Goal: Information Seeking & Learning: Find specific fact

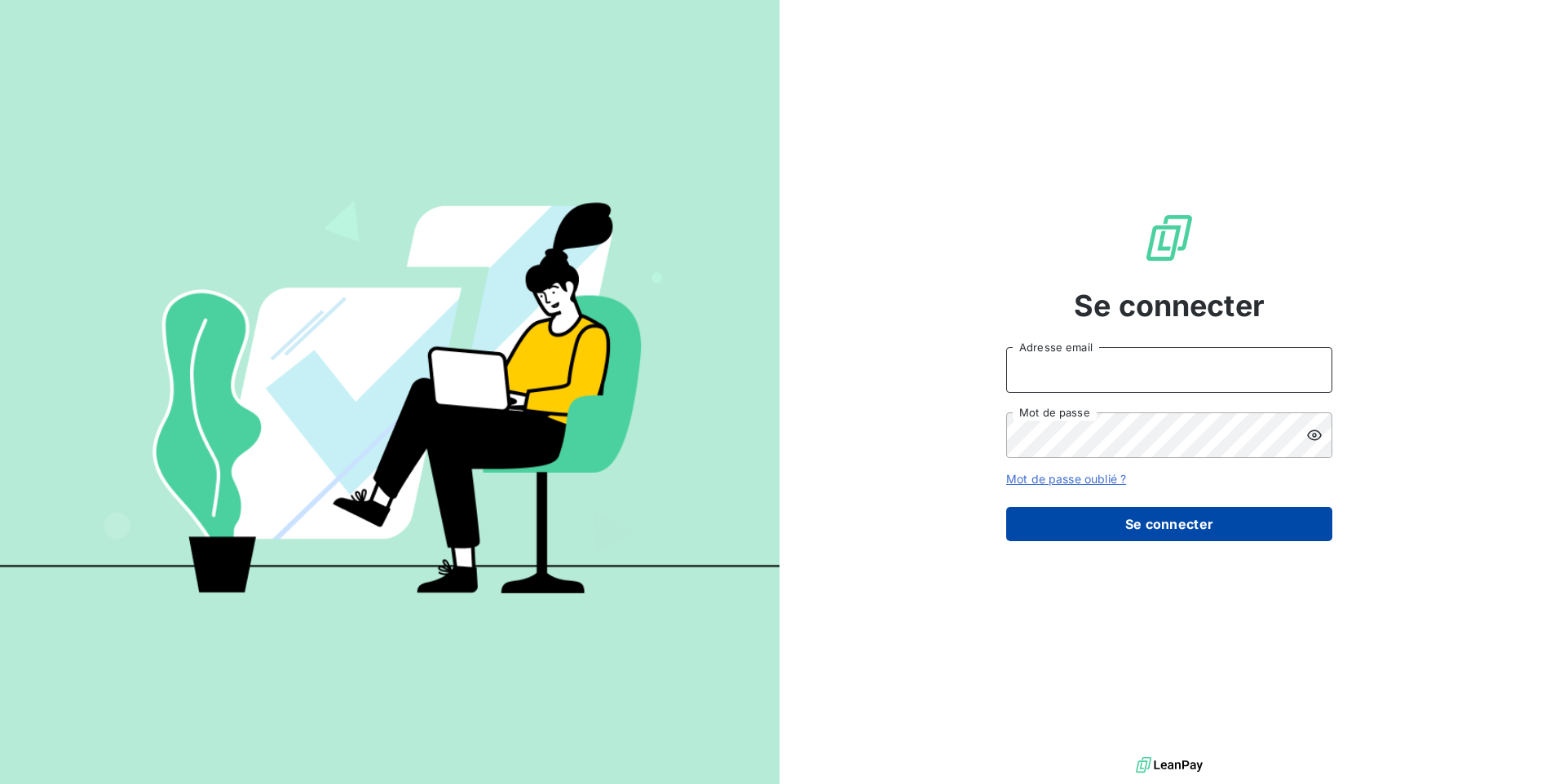
type input "[EMAIL_ADDRESS][DOMAIN_NAME]"
click at [1139, 509] on button "Se connecter" at bounding box center [1169, 524] width 326 height 35
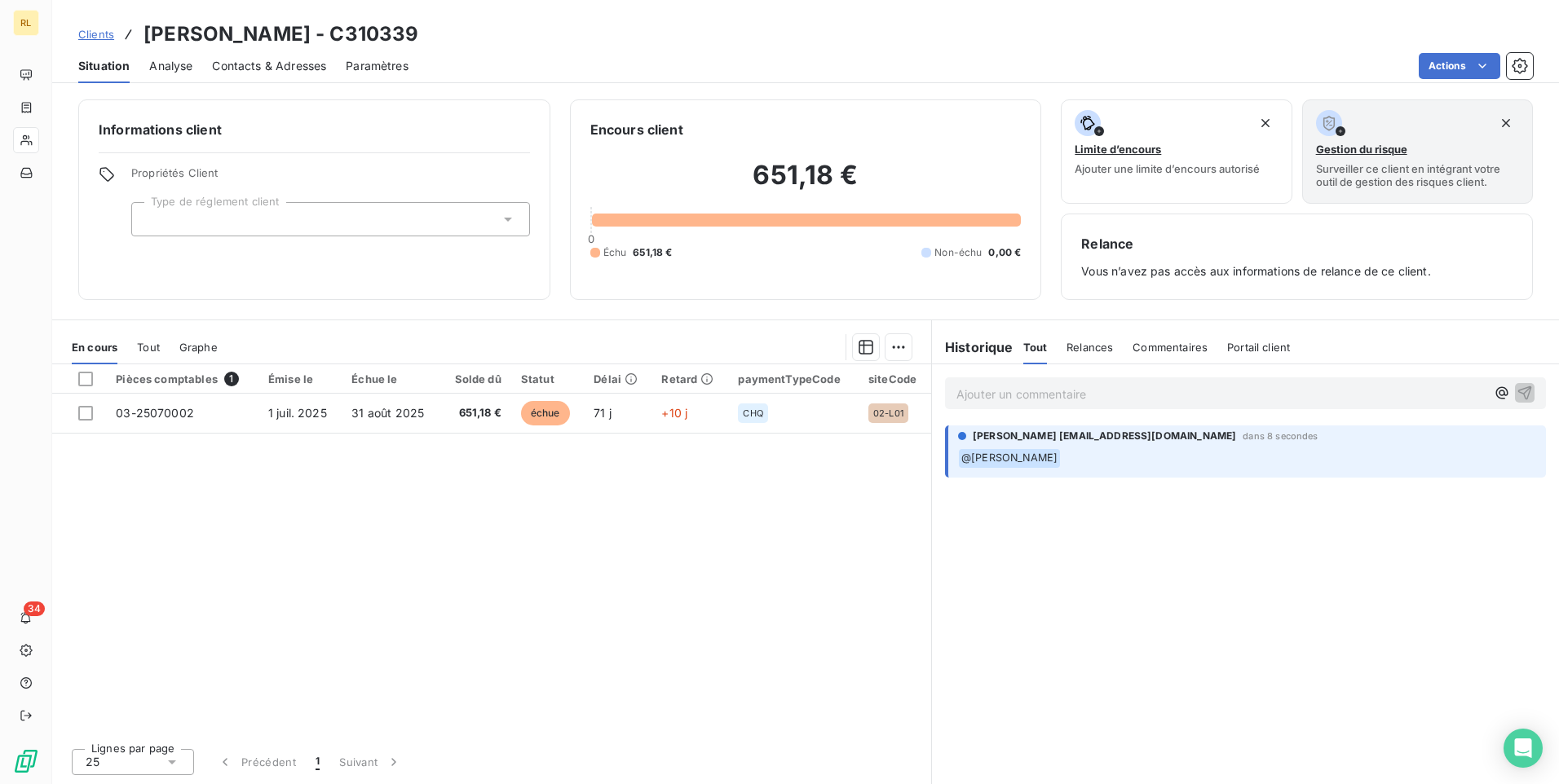
click at [1102, 459] on p "﻿ @ [PERSON_NAME] ﻿" at bounding box center [1247, 458] width 578 height 20
click at [984, 394] on p "Ajouter un commentaire ﻿" at bounding box center [1221, 394] width 529 height 21
click at [961, 395] on p "Ajouter un commentaire ﻿" at bounding box center [1221, 394] width 529 height 21
click at [968, 397] on p "Ajouter un commentaire ﻿" at bounding box center [1221, 394] width 529 height 21
click at [1126, 393] on p "Chèque d'acompte de 850€" at bounding box center [1221, 393] width 529 height 19
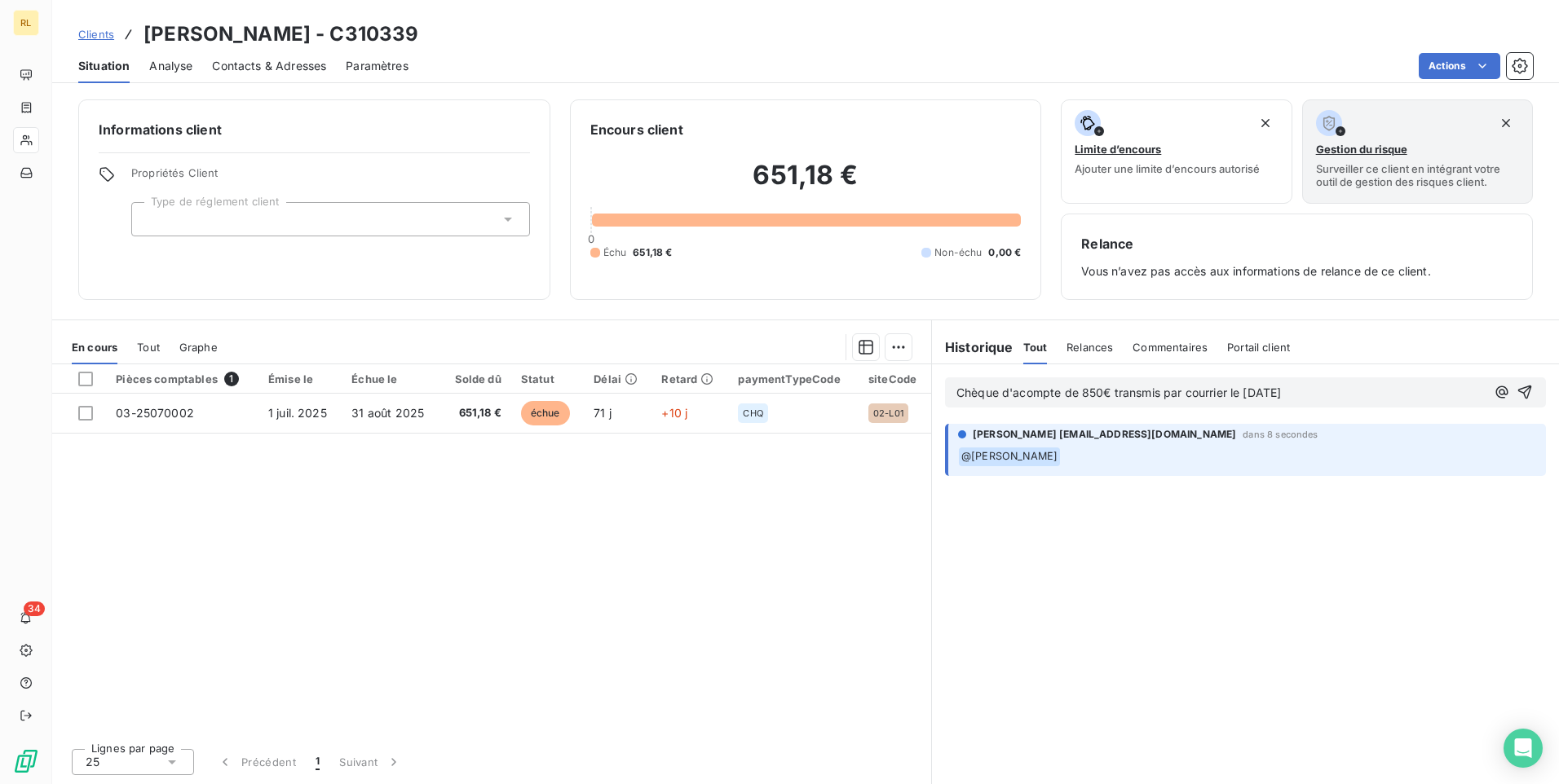
click at [1092, 350] on span "Relances" at bounding box center [1090, 347] width 46 height 13
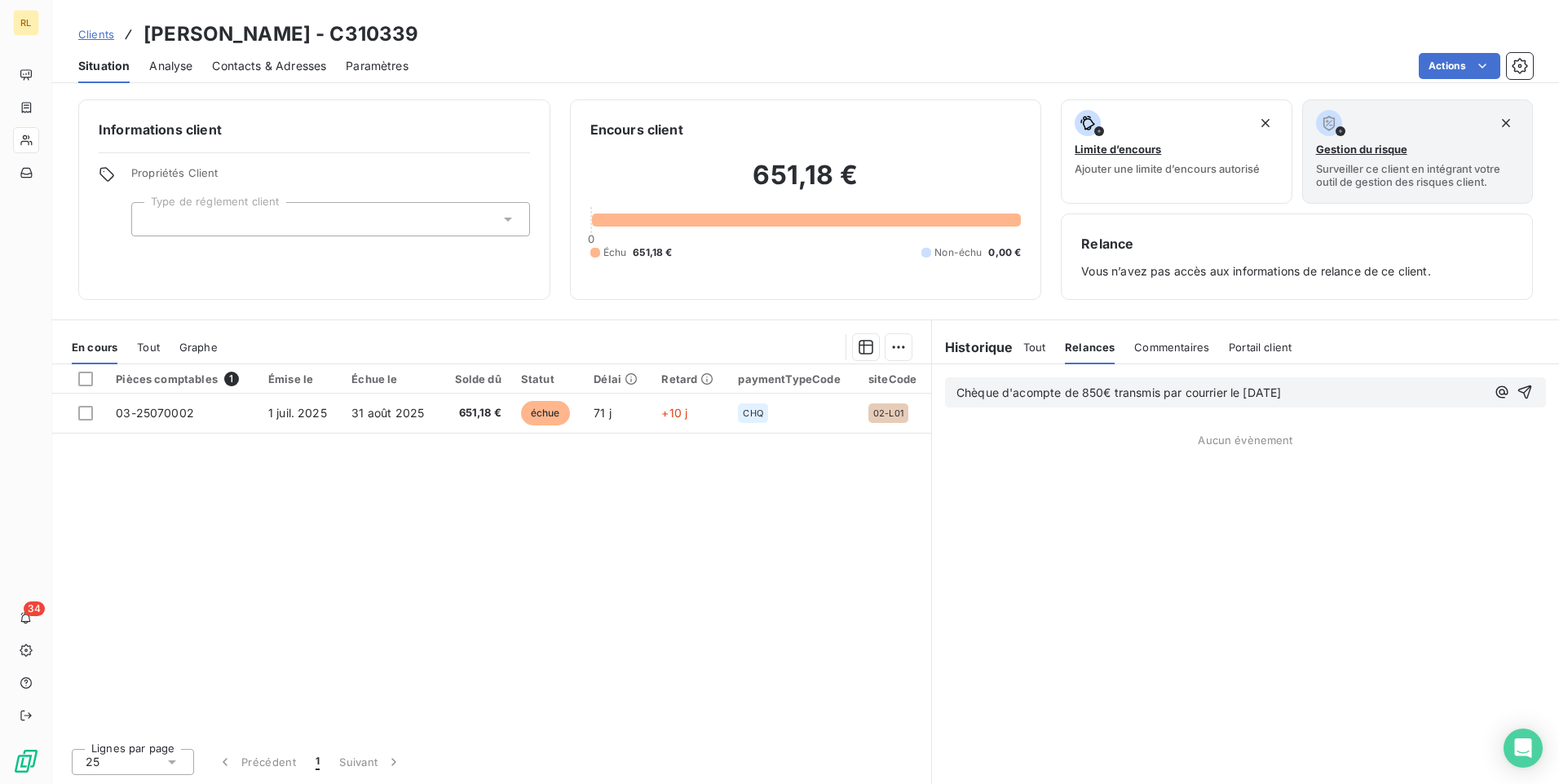
click at [1003, 351] on h6 "Historique" at bounding box center [972, 347] width 81 height 20
click at [1176, 348] on span "Commentaires" at bounding box center [1171, 347] width 75 height 13
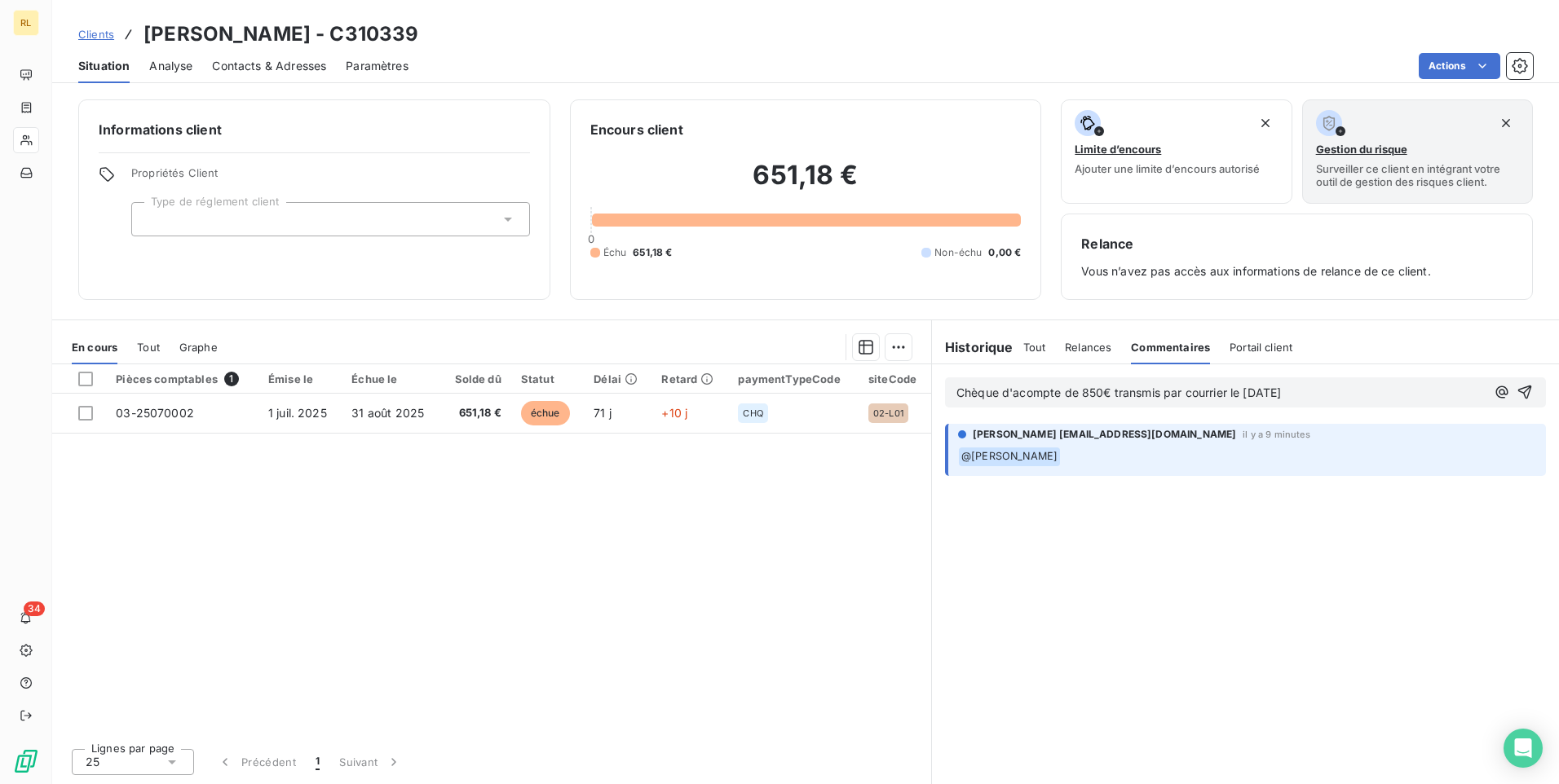
click at [1264, 343] on span "Portail client" at bounding box center [1261, 347] width 63 height 13
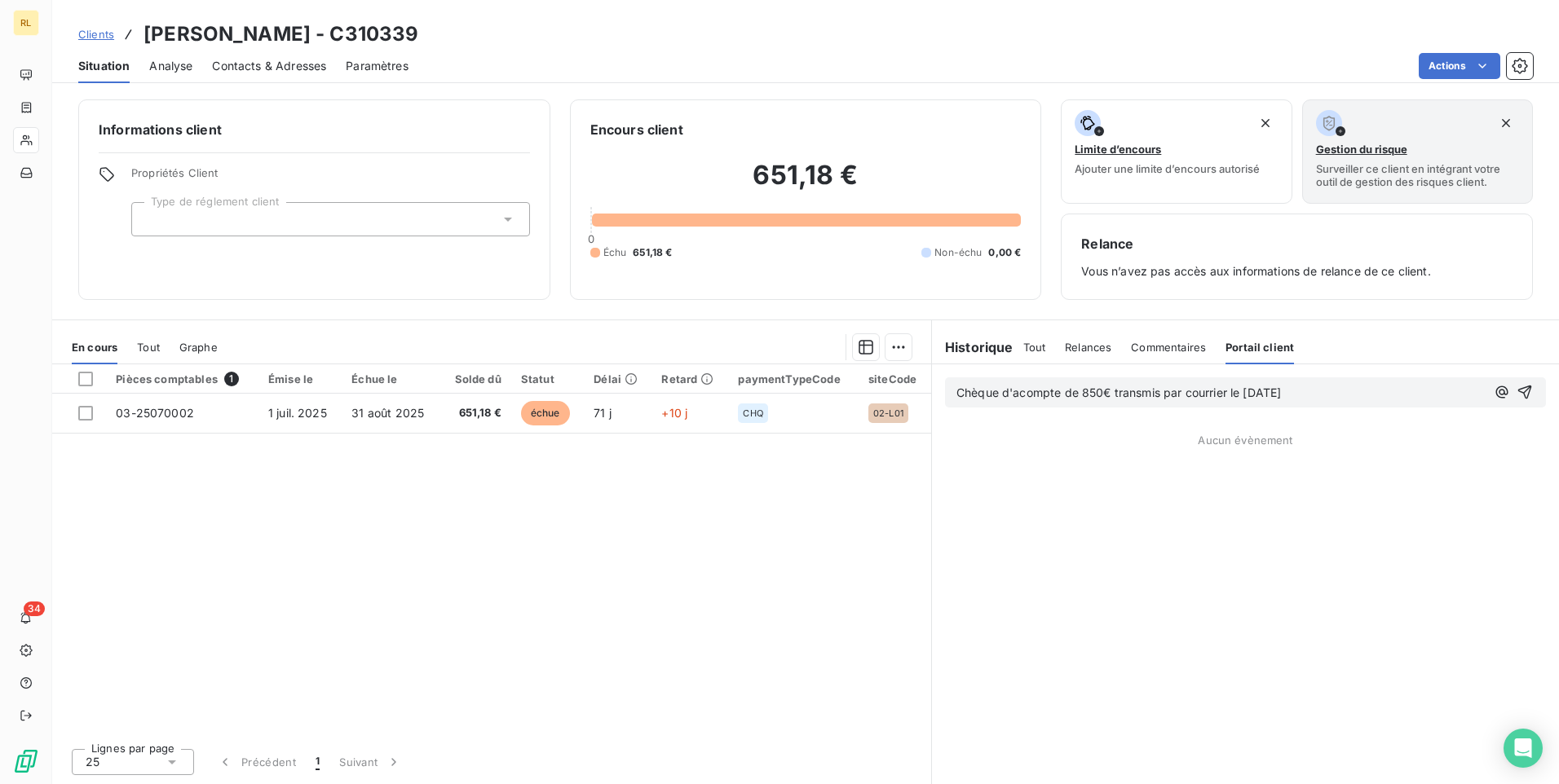
click at [1038, 349] on span "Tout" at bounding box center [1035, 347] width 23 height 13
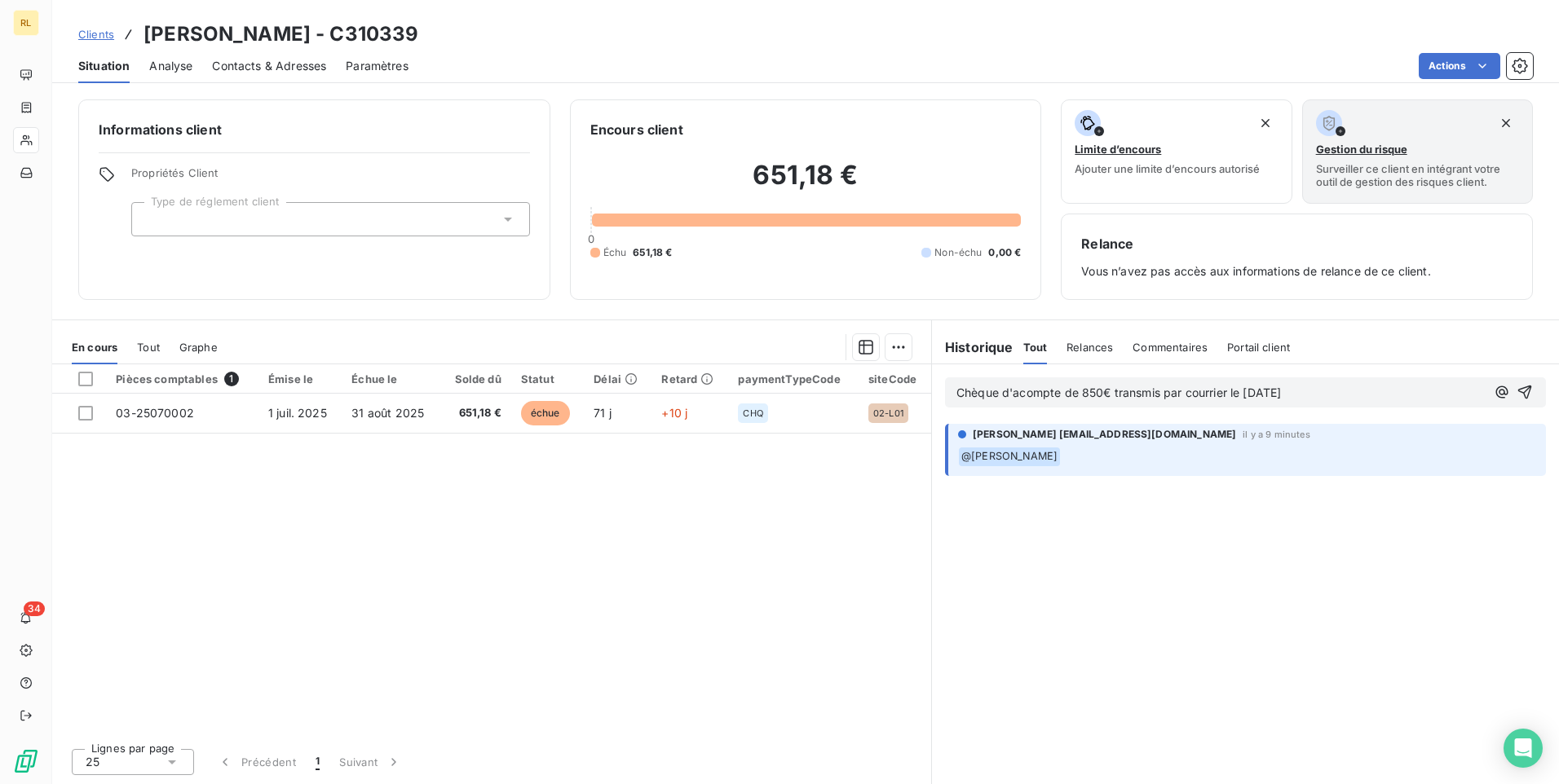
click at [1315, 391] on p "Chèque d'acompte de 850€ transmis par courrier le [DATE]" at bounding box center [1221, 393] width 529 height 19
click at [900, 342] on html "RL 34 Clients [PERSON_NAME] - C310339 Situation Analyse Contacts & Adresses Par…" at bounding box center [780, 392] width 1559 height 784
click at [196, 378] on html "RL 34 Clients [PERSON_NAME] - C310339 Situation Analyse Contacts & Adresses Par…" at bounding box center [780, 392] width 1559 height 784
click at [980, 393] on span "Chèque d'acompte de 850€ transmis par courrier le [DATE] par DR" at bounding box center [1139, 392] width 365 height 14
click at [1322, 391] on span "Chèque d'acompte de 850€ transmis par courrier le [DATE] par DR" at bounding box center [1139, 392] width 365 height 14
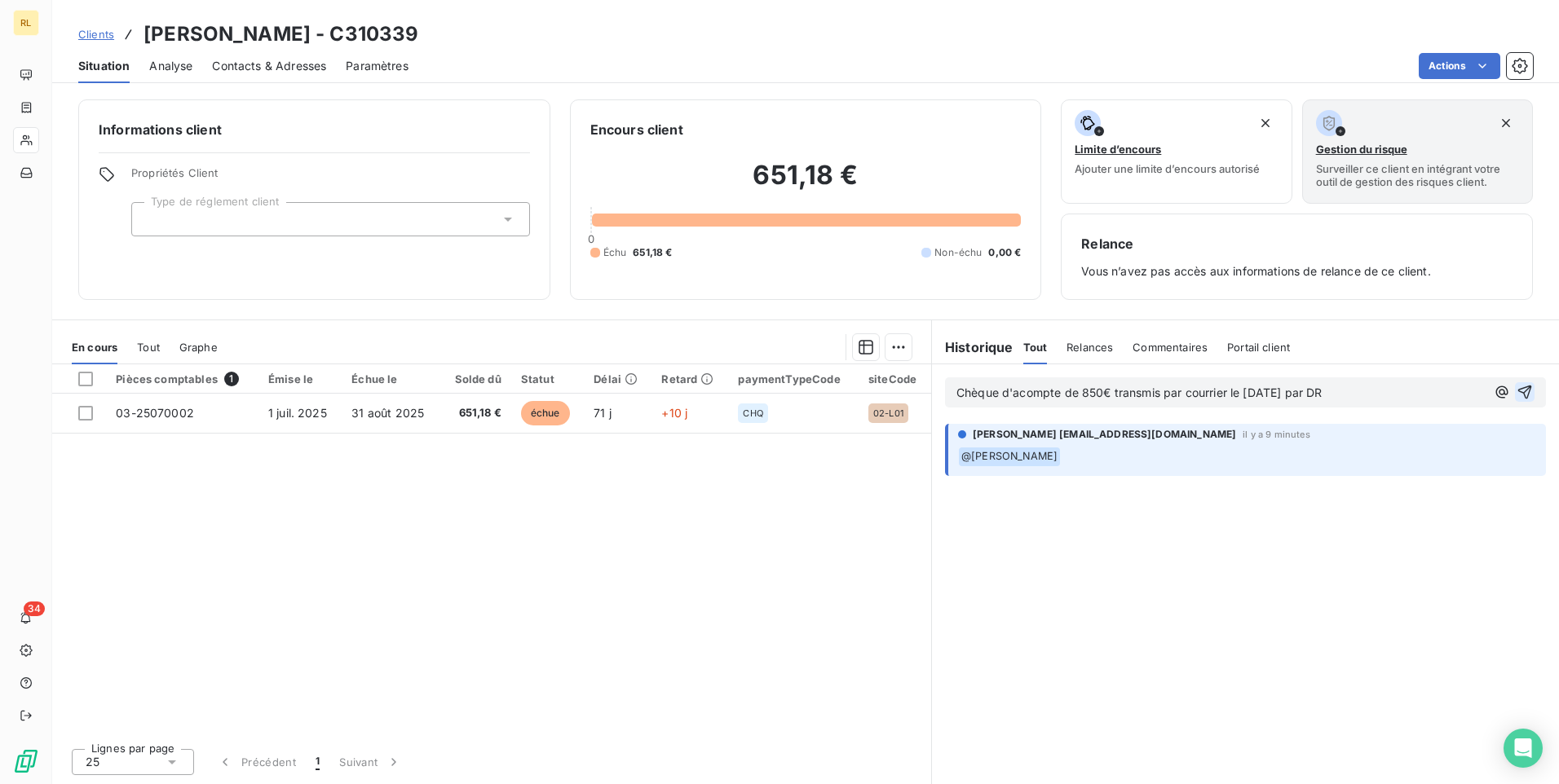
click at [1526, 389] on icon "button" at bounding box center [1525, 392] width 16 height 16
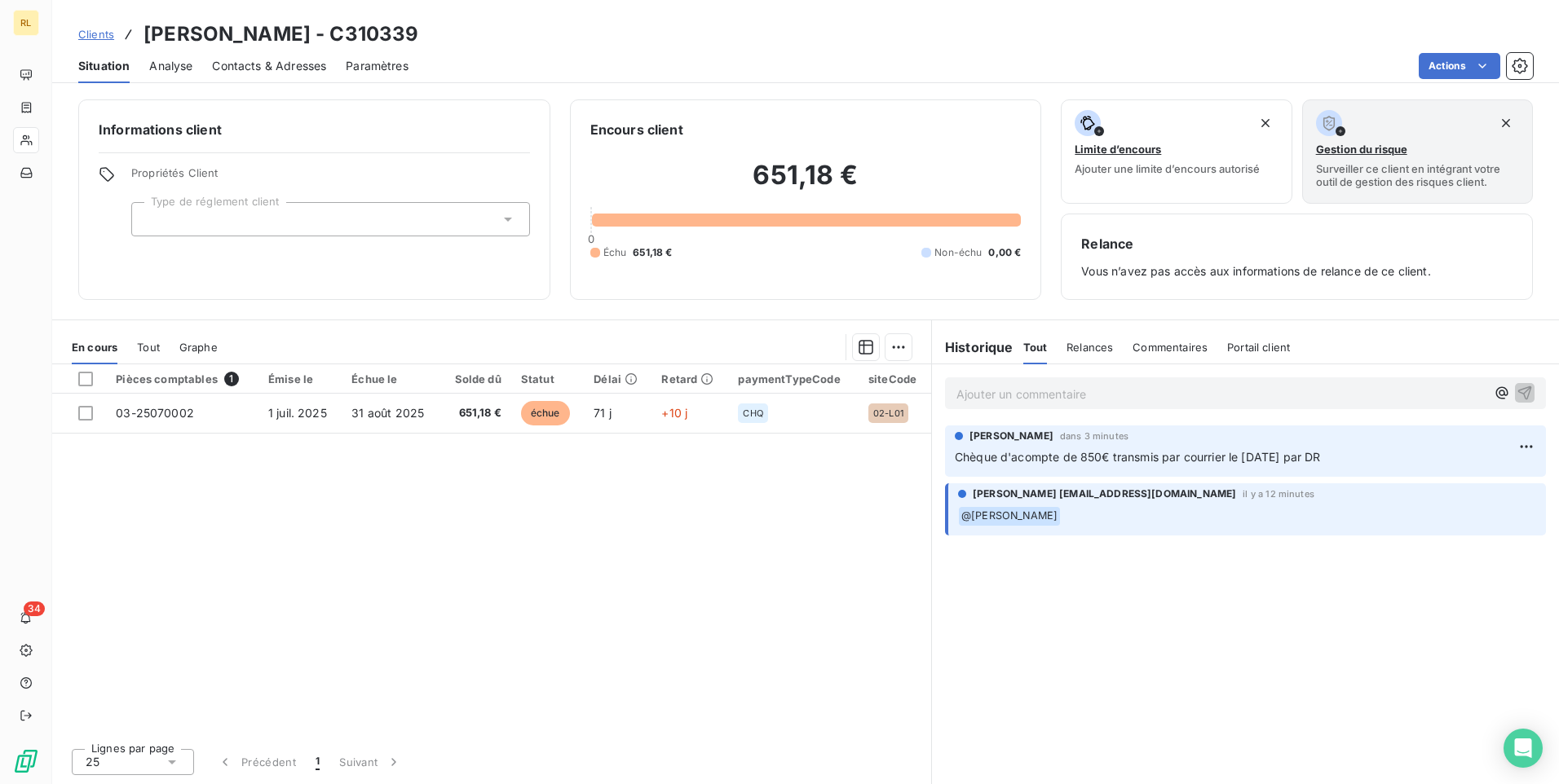
click at [982, 392] on p "Ajouter un commentaire ﻿" at bounding box center [1221, 394] width 529 height 21
drag, startPoint x: 982, startPoint y: 392, endPoint x: 954, endPoint y: 392, distance: 28.0
click at [954, 392] on div "Ajouter un commentaire ﻿" at bounding box center [1245, 393] width 601 height 32
click at [1501, 396] on icon "button" at bounding box center [1502, 393] width 16 height 16
click at [1237, 598] on div "@ [PERSON_NAME] dans 3 minutes Chèque d'acompte de 850€ transmis par courrier l…" at bounding box center [1245, 574] width 627 height 420
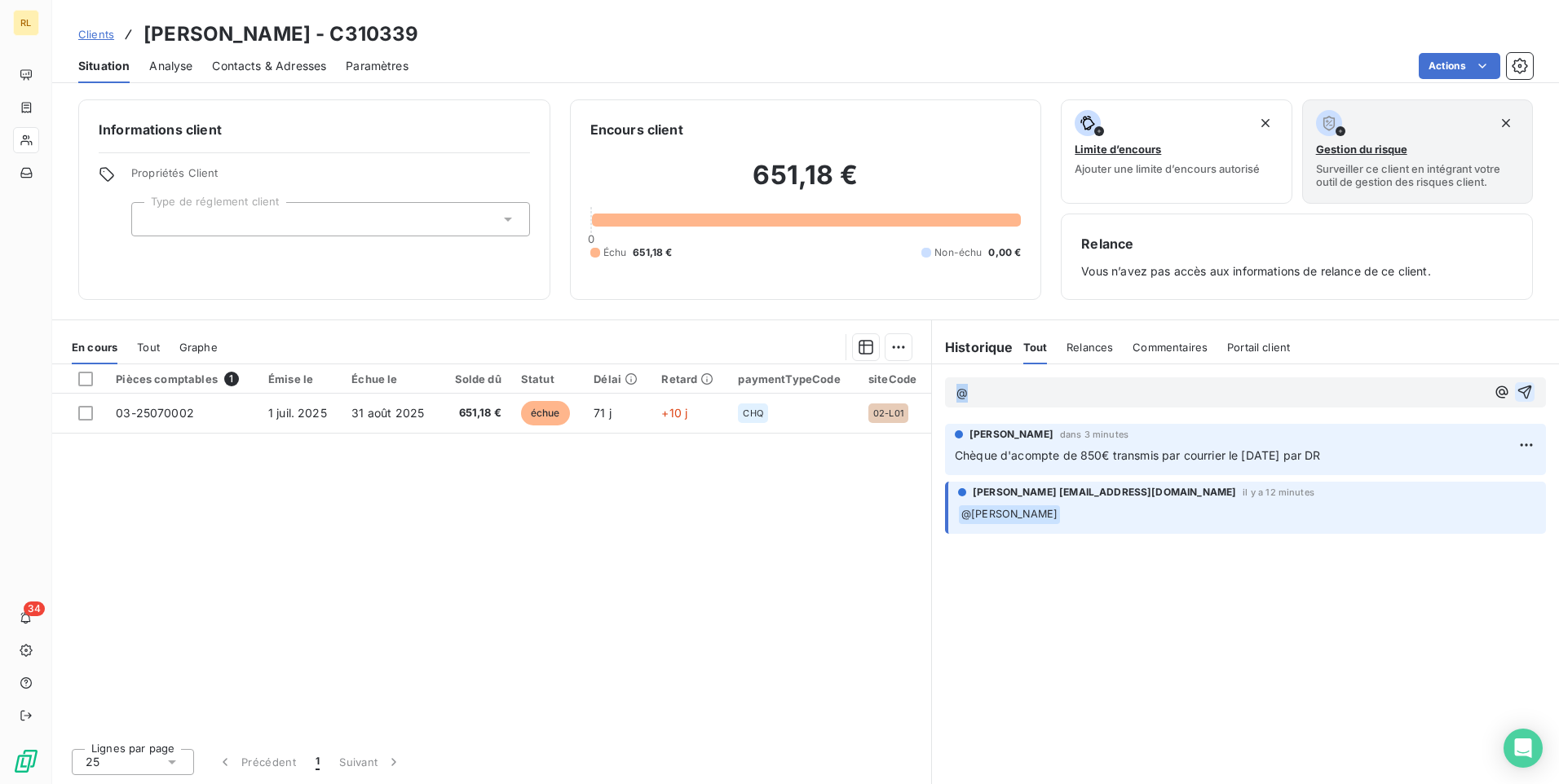
drag, startPoint x: 971, startPoint y: 389, endPoint x: 949, endPoint y: 393, distance: 22.4
click at [949, 393] on div "@" at bounding box center [1245, 392] width 601 height 30
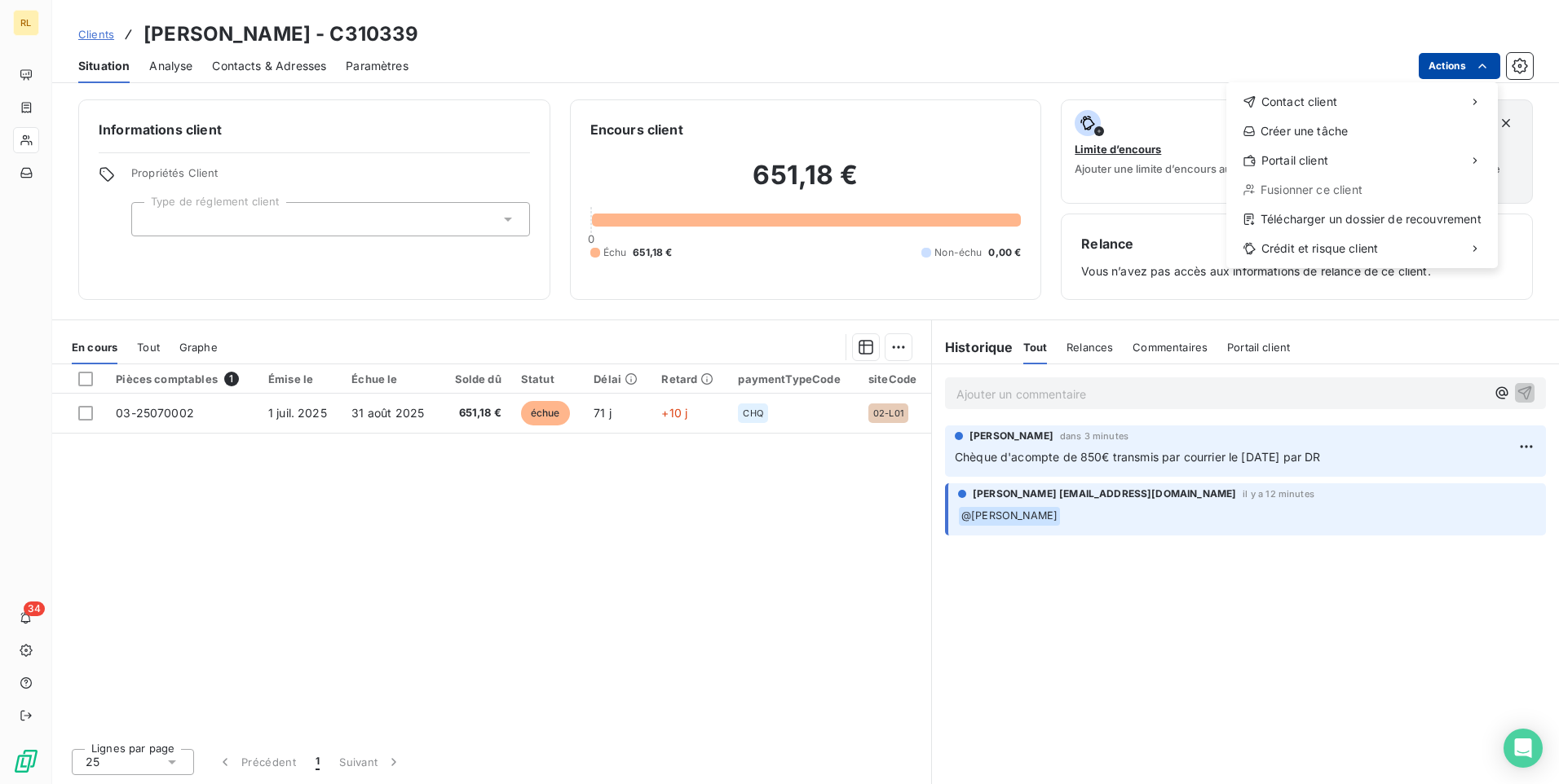
click at [82, 415] on html "RL 34 Clients [PERSON_NAME] - C310339 Situation Analyse Contacts & Adresses Par…" at bounding box center [780, 392] width 1559 height 784
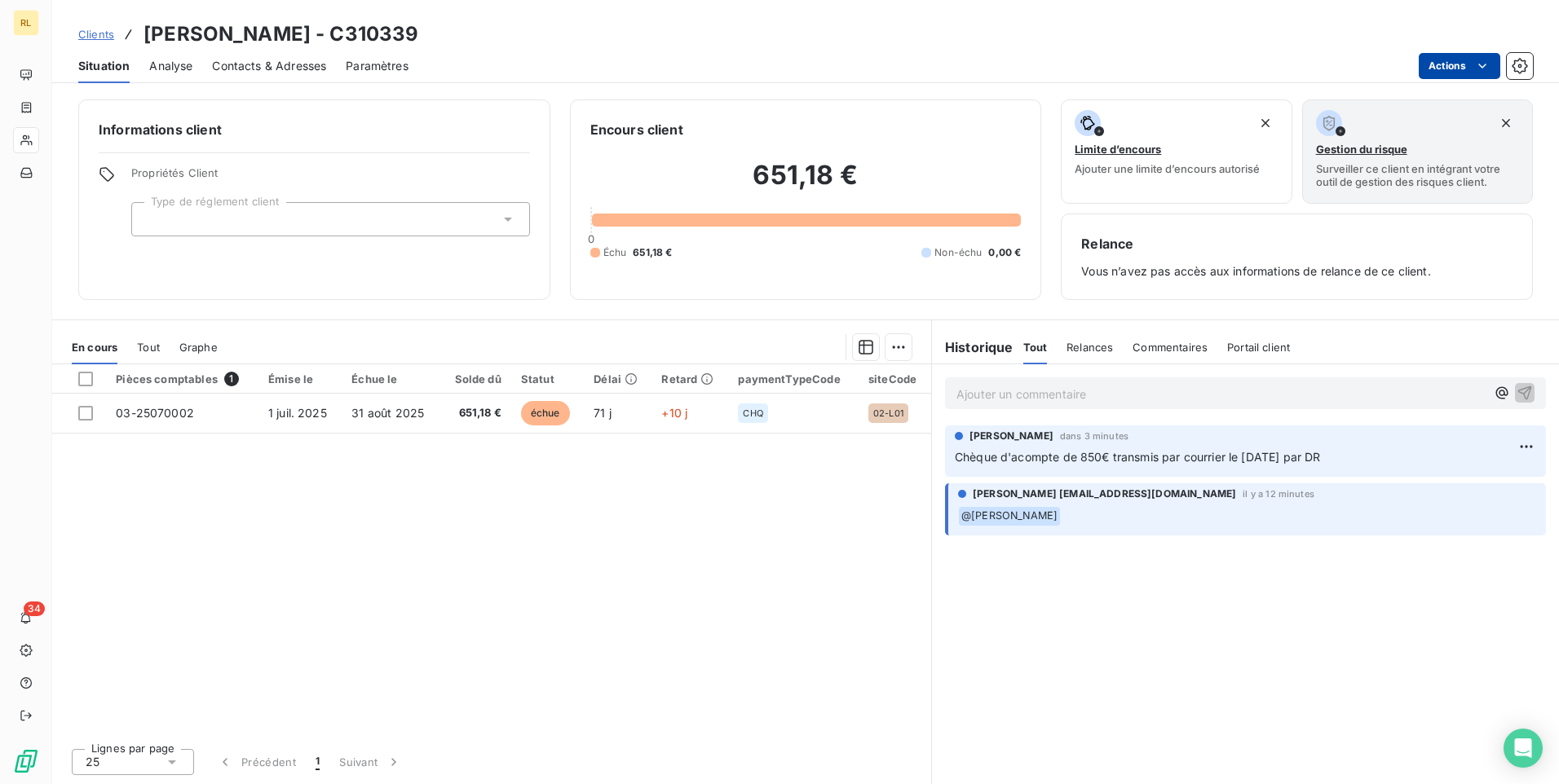
click at [82, 415] on div at bounding box center [86, 413] width 15 height 15
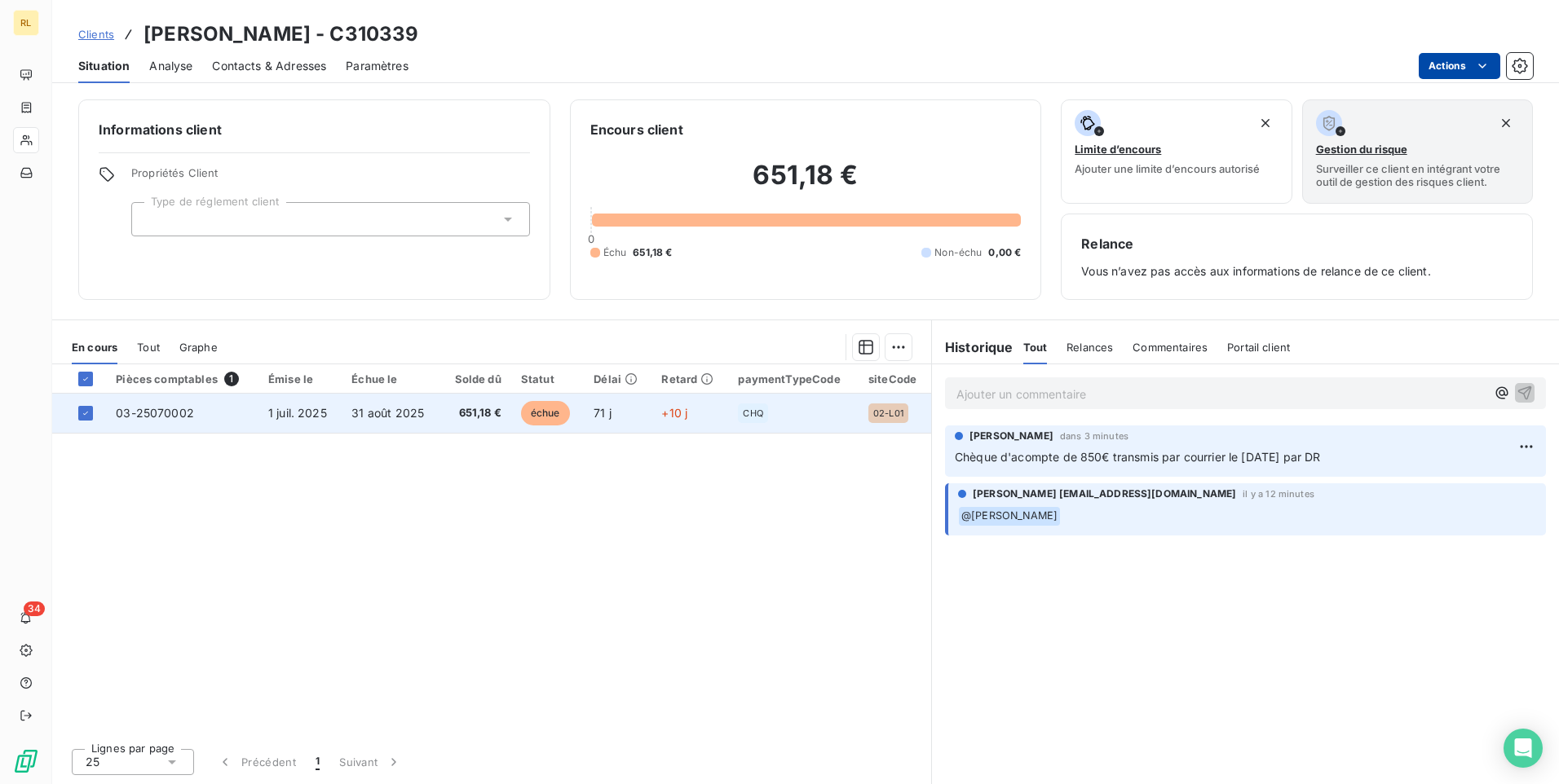
click at [166, 417] on span "03-25070002" at bounding box center [155, 412] width 78 height 14
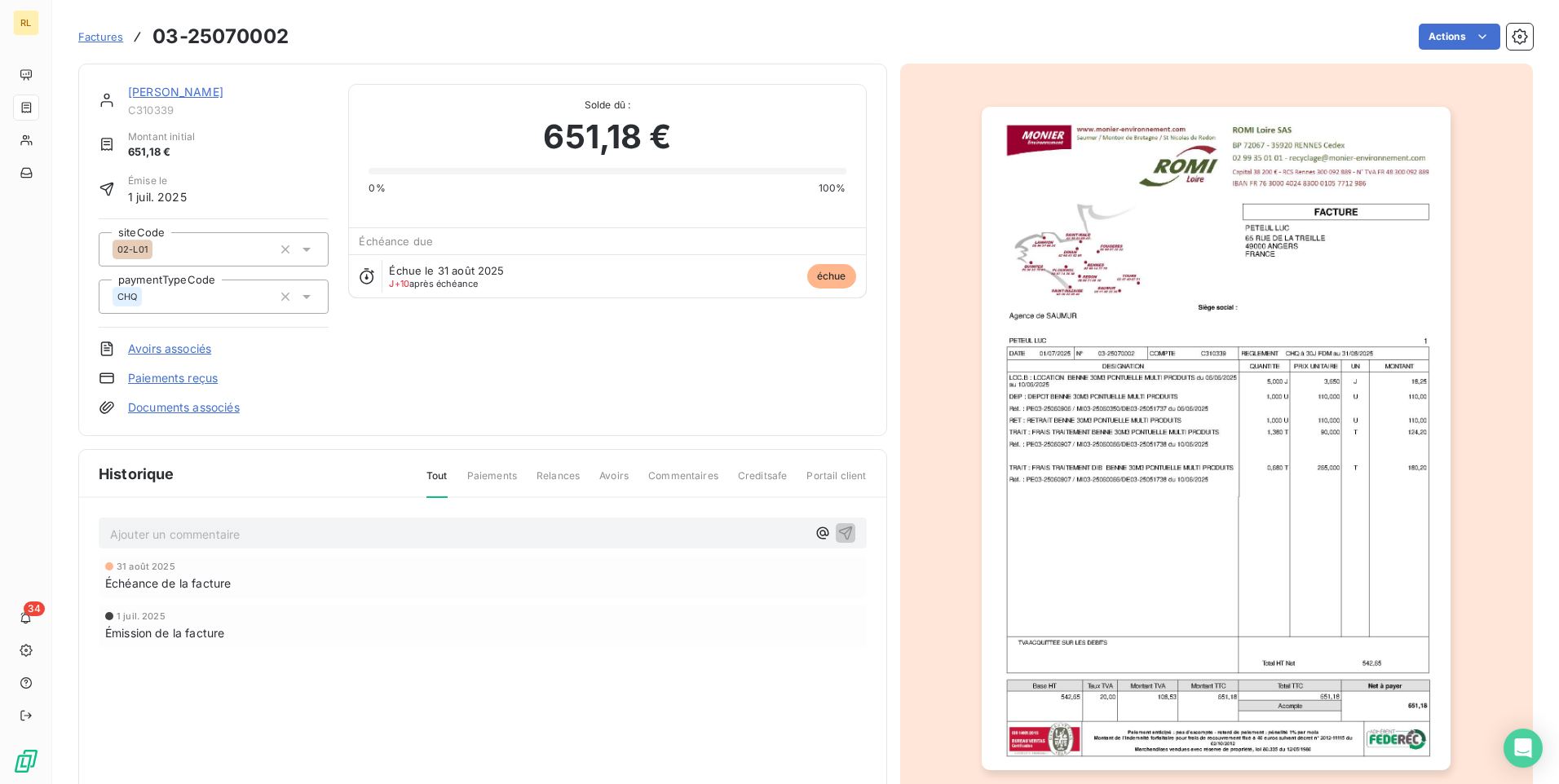
click at [171, 406] on link "Documents associés" at bounding box center [184, 407] width 112 height 16
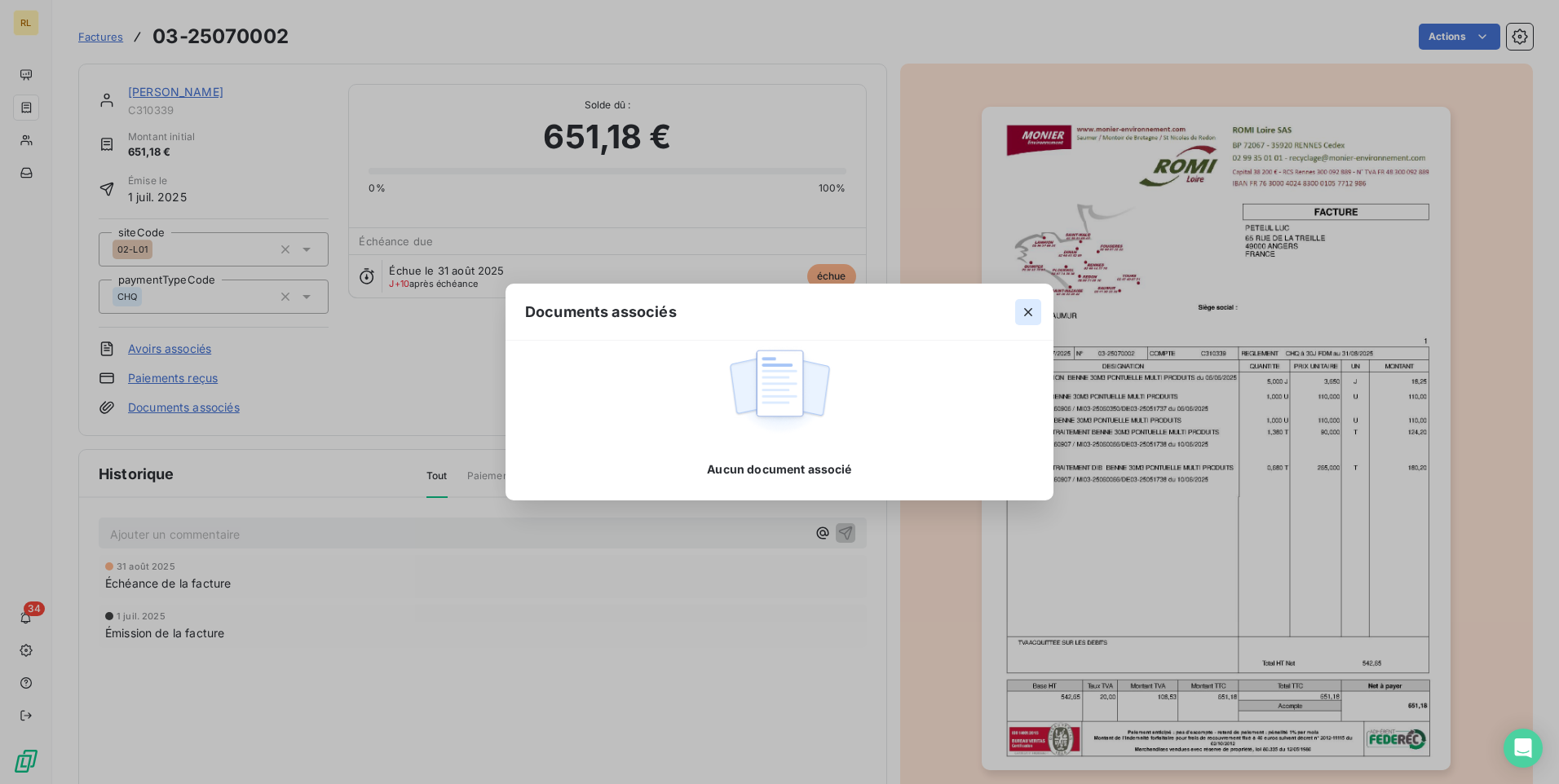
click at [1026, 313] on icon "button" at bounding box center [1028, 312] width 8 height 8
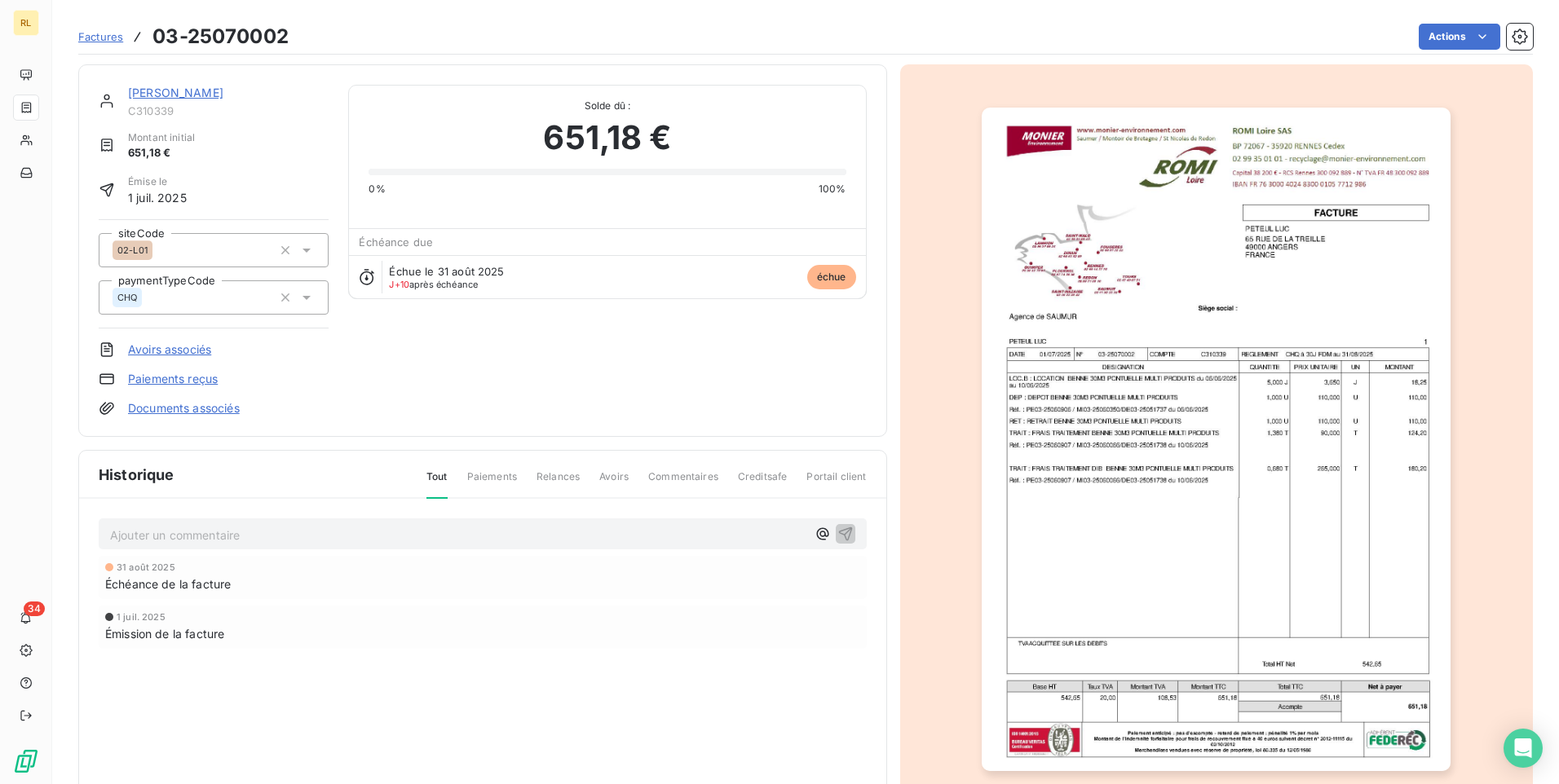
scroll to position [2, 0]
click at [491, 475] on span "Paiements" at bounding box center [492, 482] width 49 height 28
click at [105, 37] on span "Factures" at bounding box center [100, 37] width 44 height 13
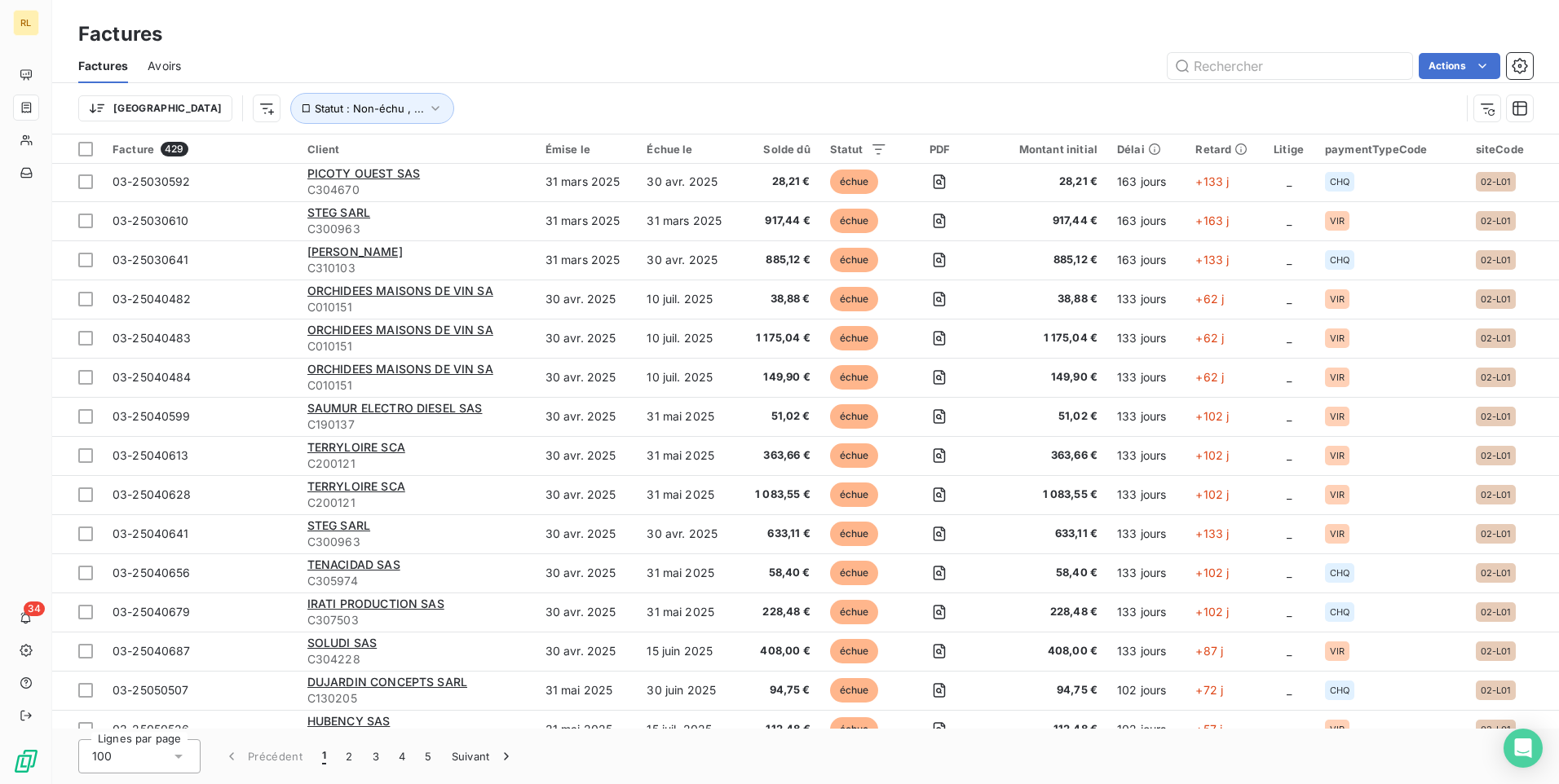
scroll to position [3348, 0]
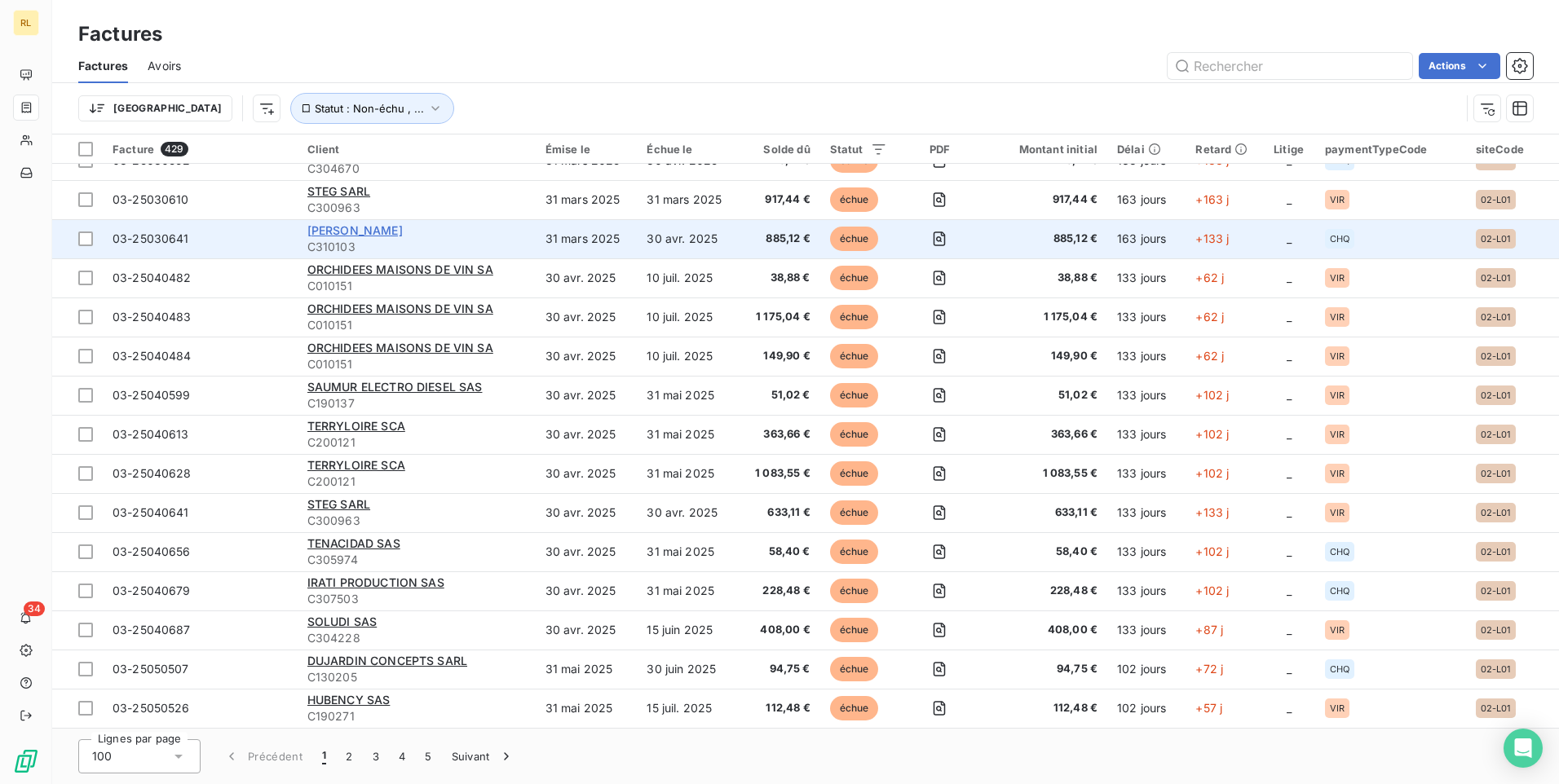
click at [393, 234] on span "[PERSON_NAME]" at bounding box center [355, 230] width 95 height 14
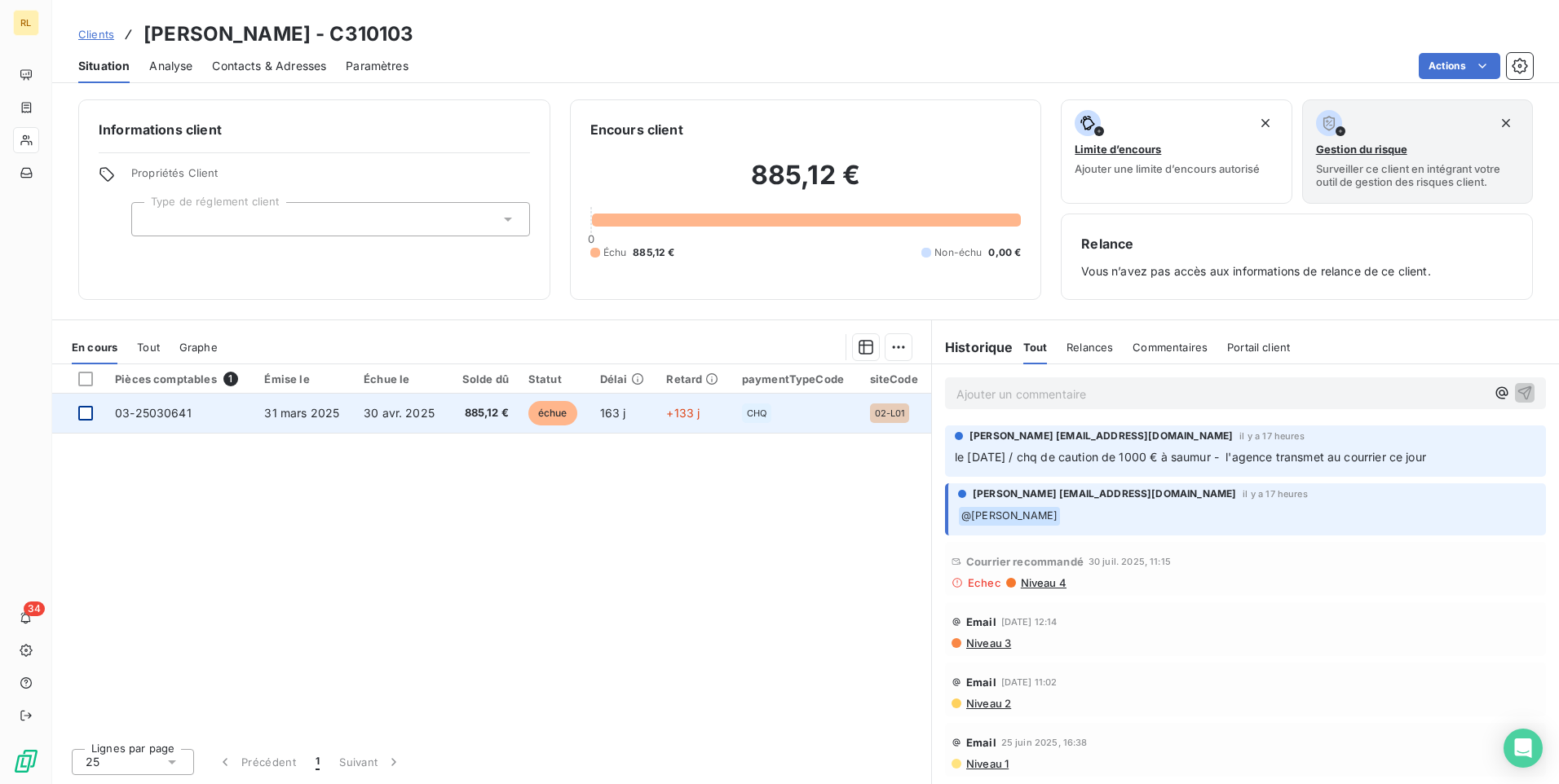
click at [91, 410] on div at bounding box center [86, 413] width 15 height 15
click at [188, 420] on td "03-25030641" at bounding box center [179, 413] width 149 height 39
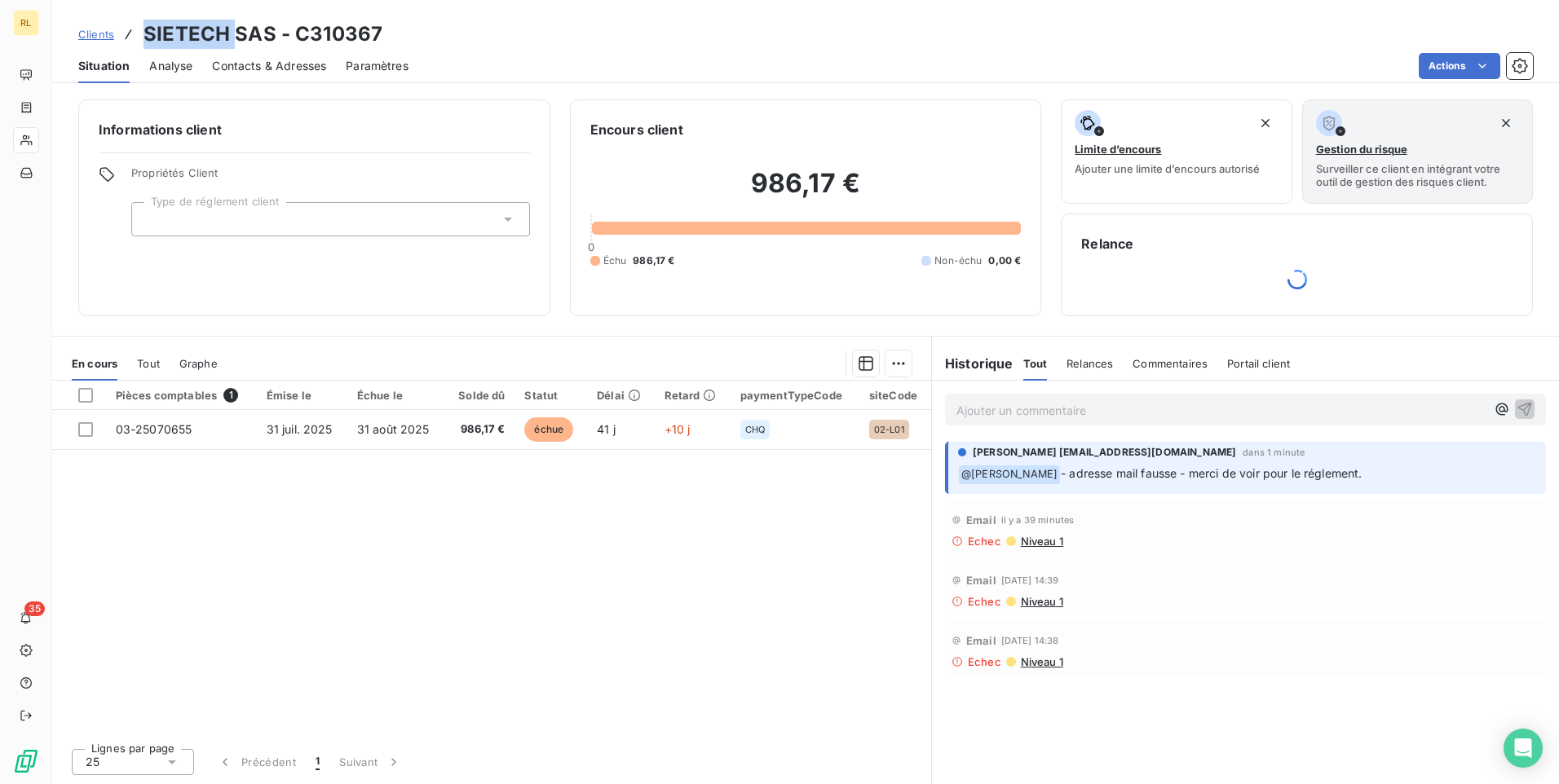
drag, startPoint x: 146, startPoint y: 30, endPoint x: 235, endPoint y: 18, distance: 89.8
click at [235, 18] on div "Clients SIETECH SAS - C310367 Situation Analyse Contacts & Adresses Paramètres …" at bounding box center [805, 41] width 1507 height 83
drag, startPoint x: 235, startPoint y: 18, endPoint x: 173, endPoint y: 30, distance: 63.2
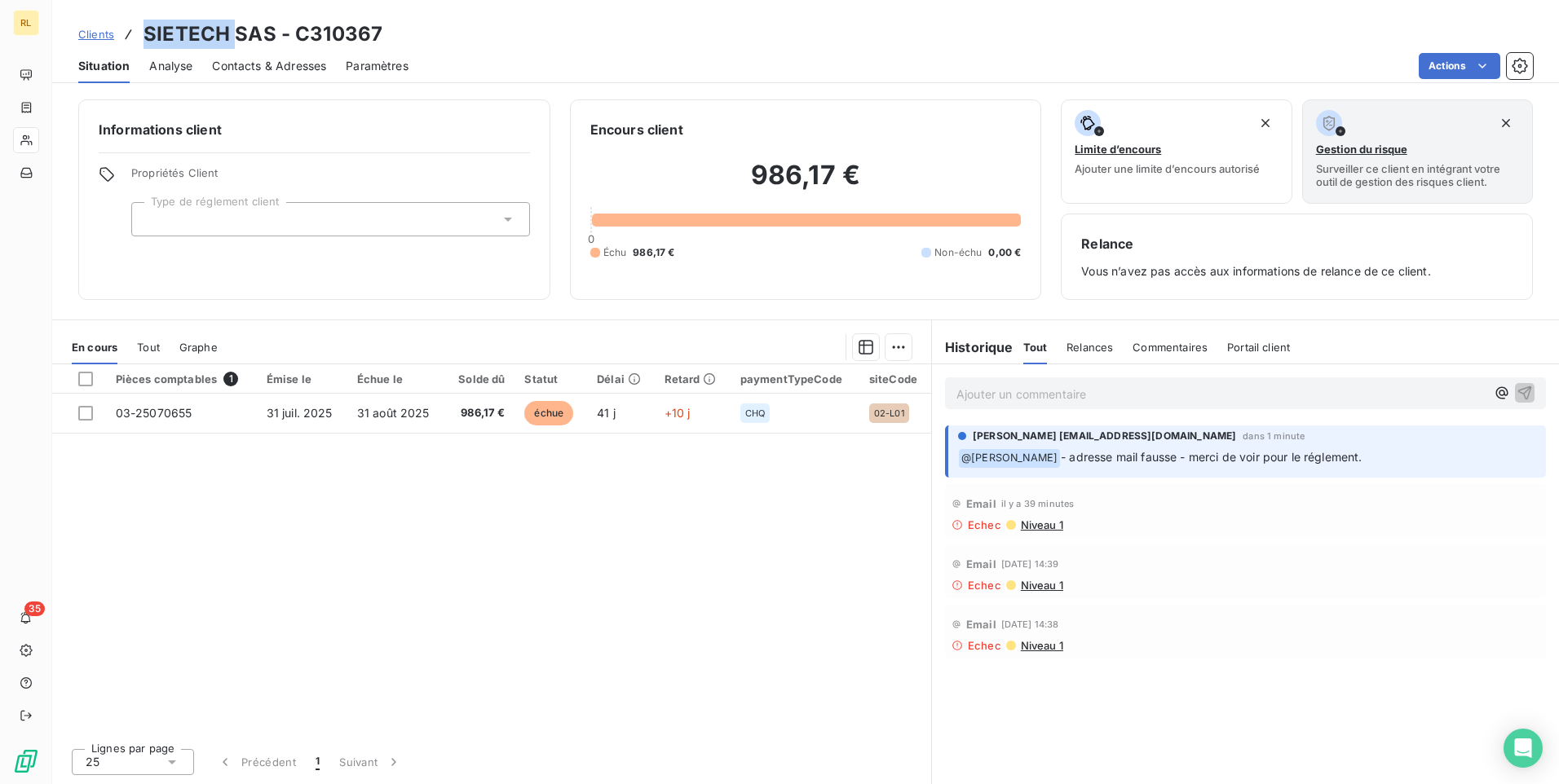
copy h3 "SIETECH"
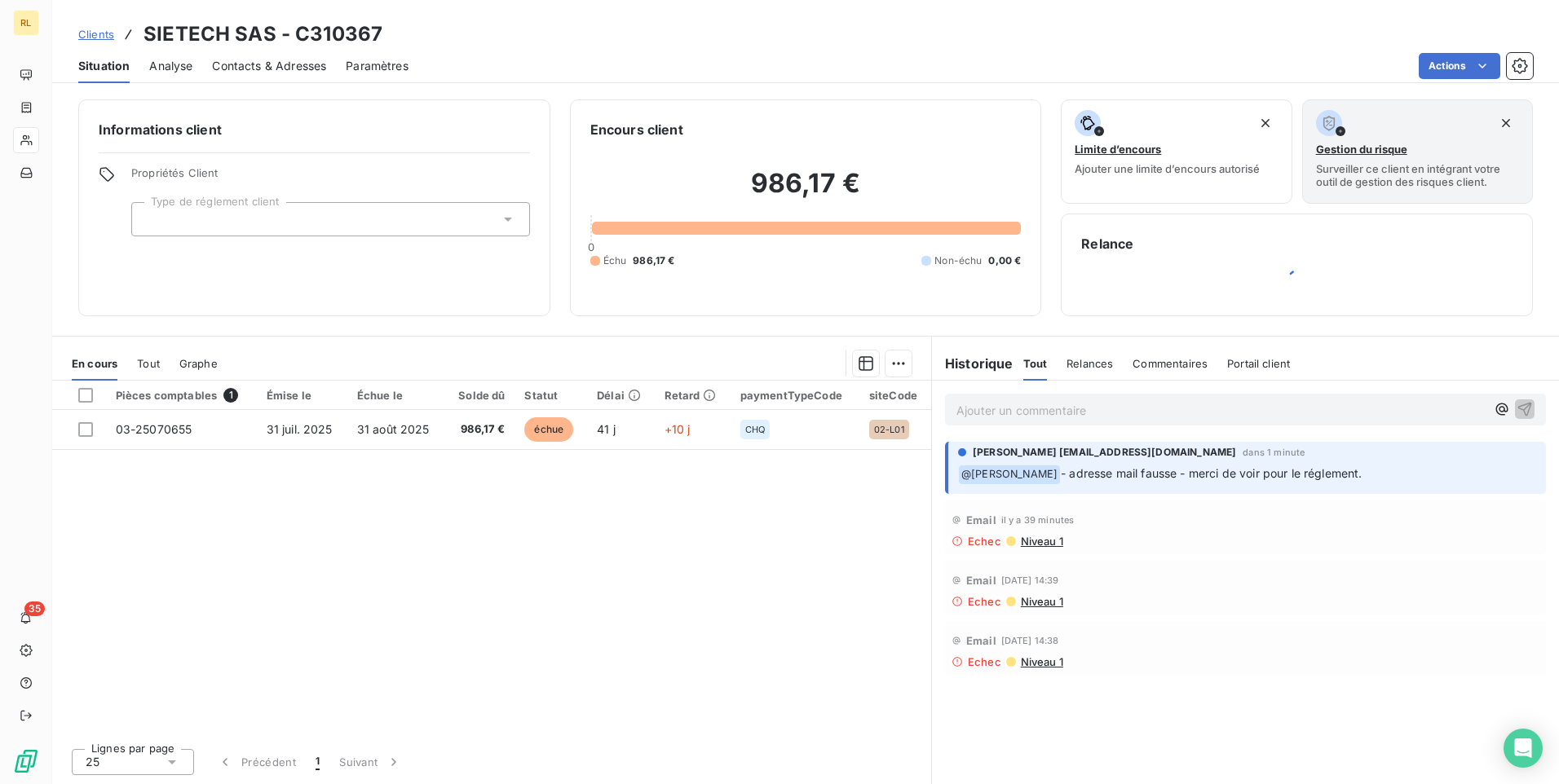
click at [989, 411] on p "Ajouter un commentaire ﻿" at bounding box center [1221, 410] width 529 height 21
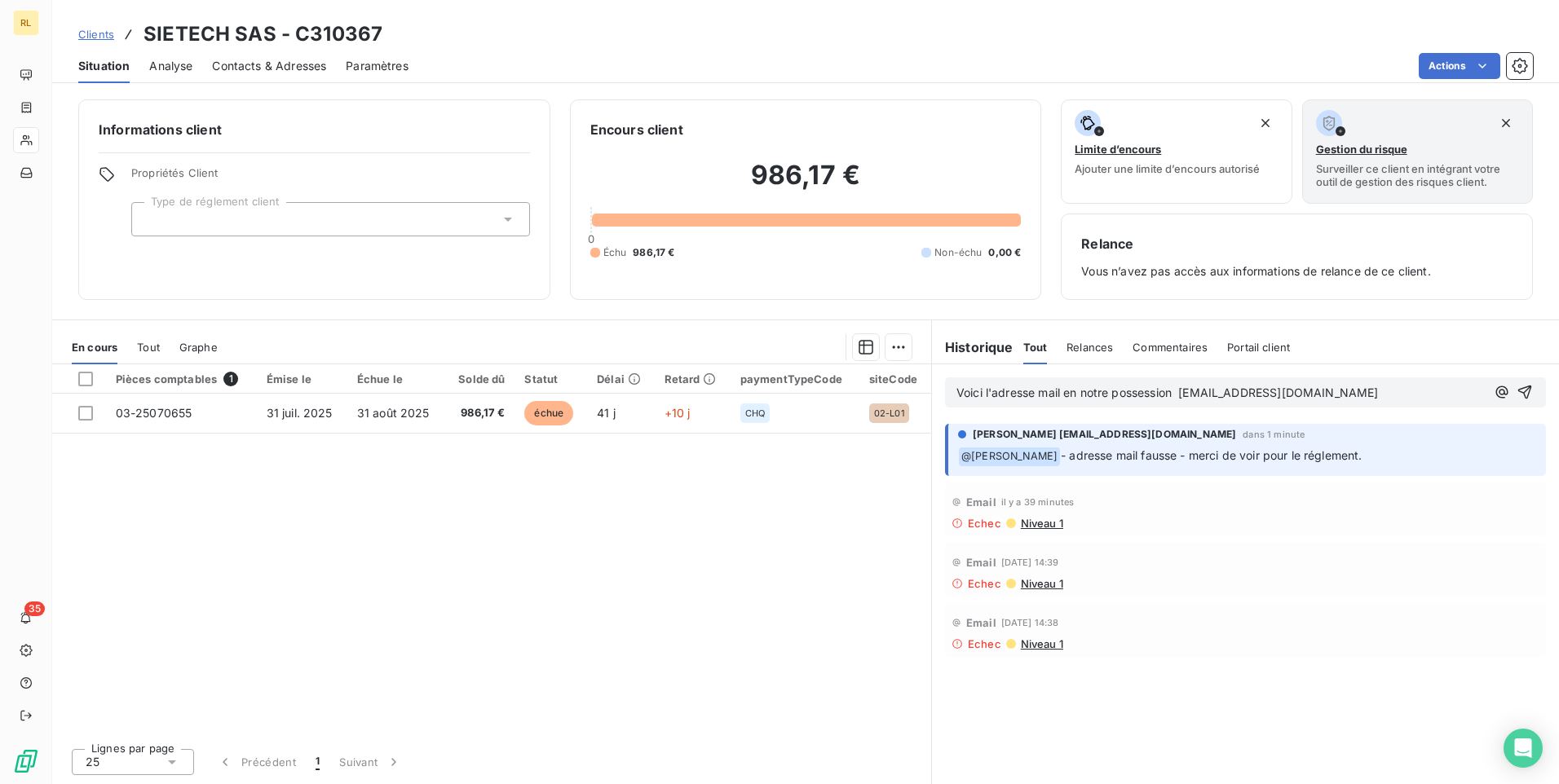
click at [1179, 392] on span "Voici l'adresse mail en notre possession ldemarin@sietech.fr" at bounding box center [1167, 392] width 422 height 14
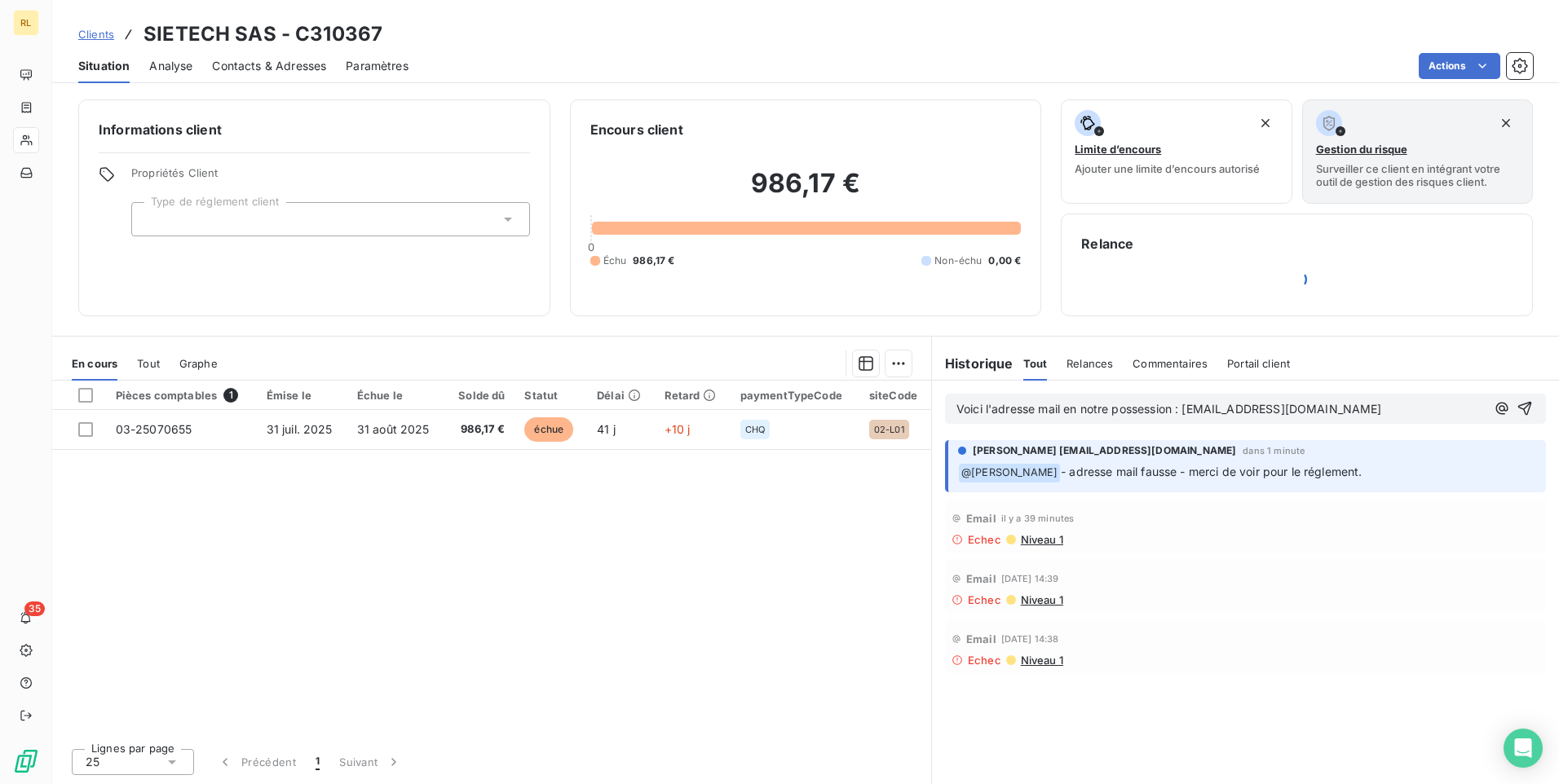
click at [1310, 409] on p "Voici l'adresse mail en notre possession : ldemarin@sietech.fr" at bounding box center [1221, 409] width 529 height 19
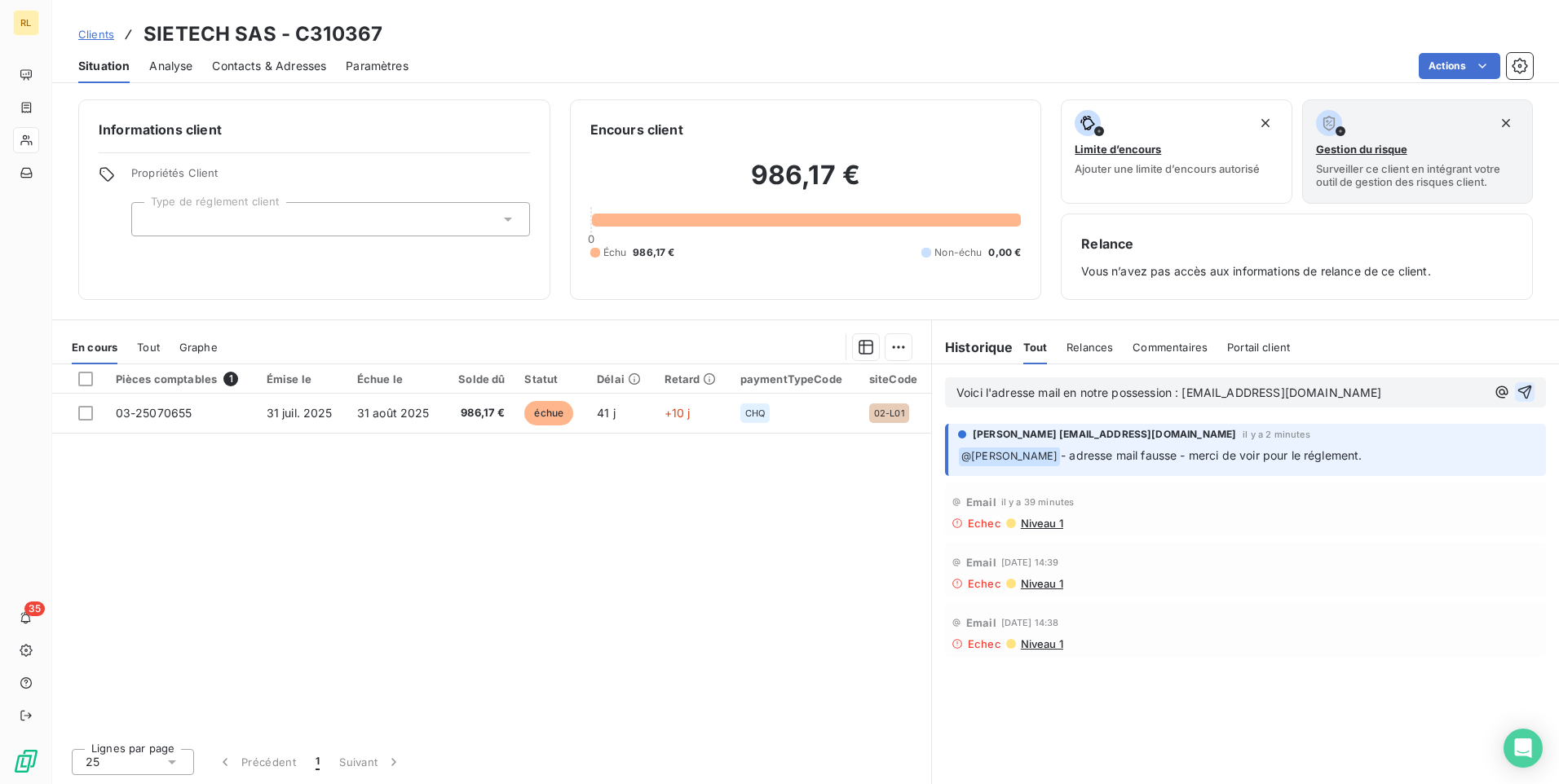
click at [1524, 389] on icon "button" at bounding box center [1525, 392] width 14 height 14
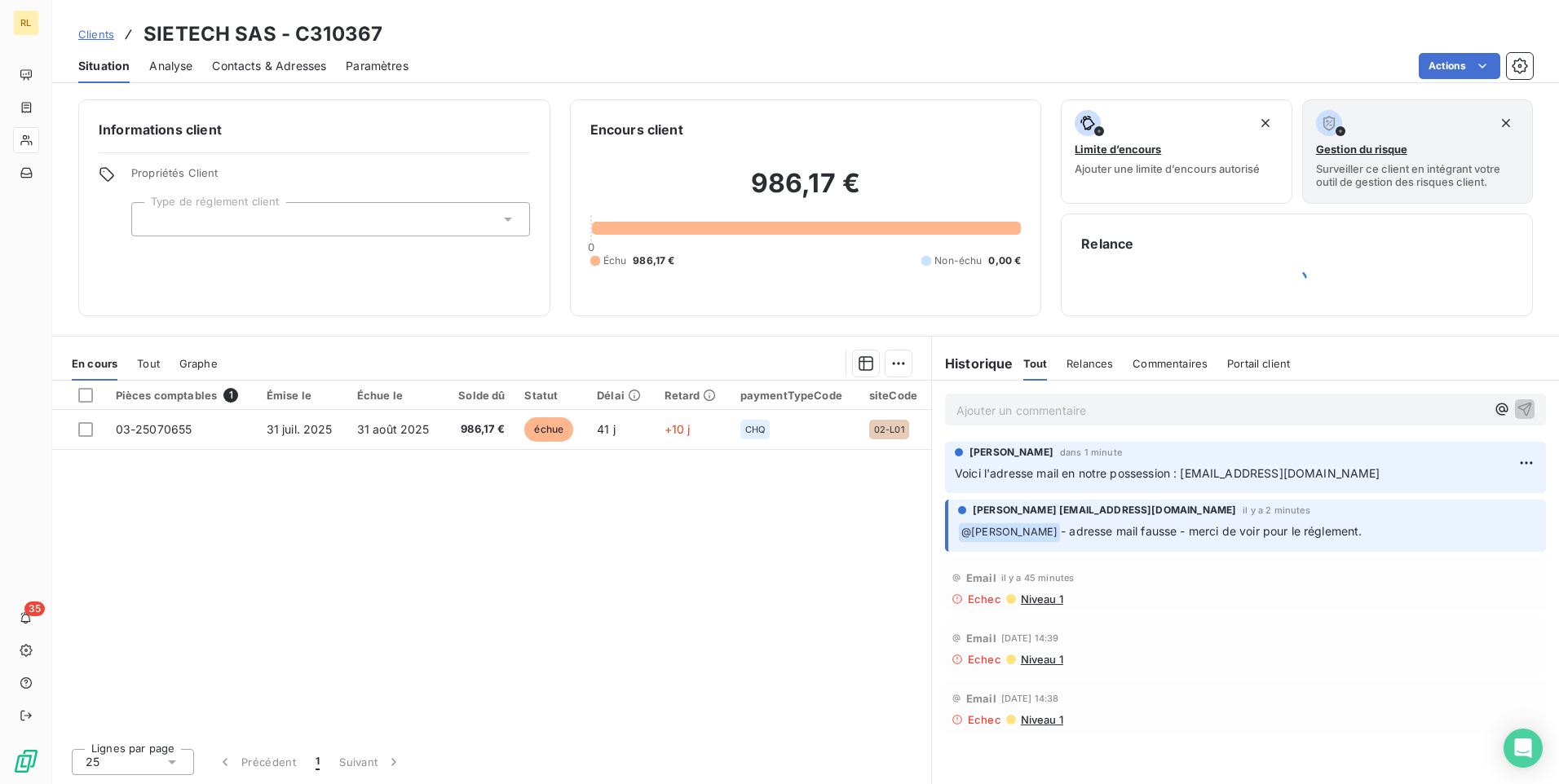
click at [977, 410] on p "Ajouter un commentaire ﻿" at bounding box center [1221, 410] width 529 height 21
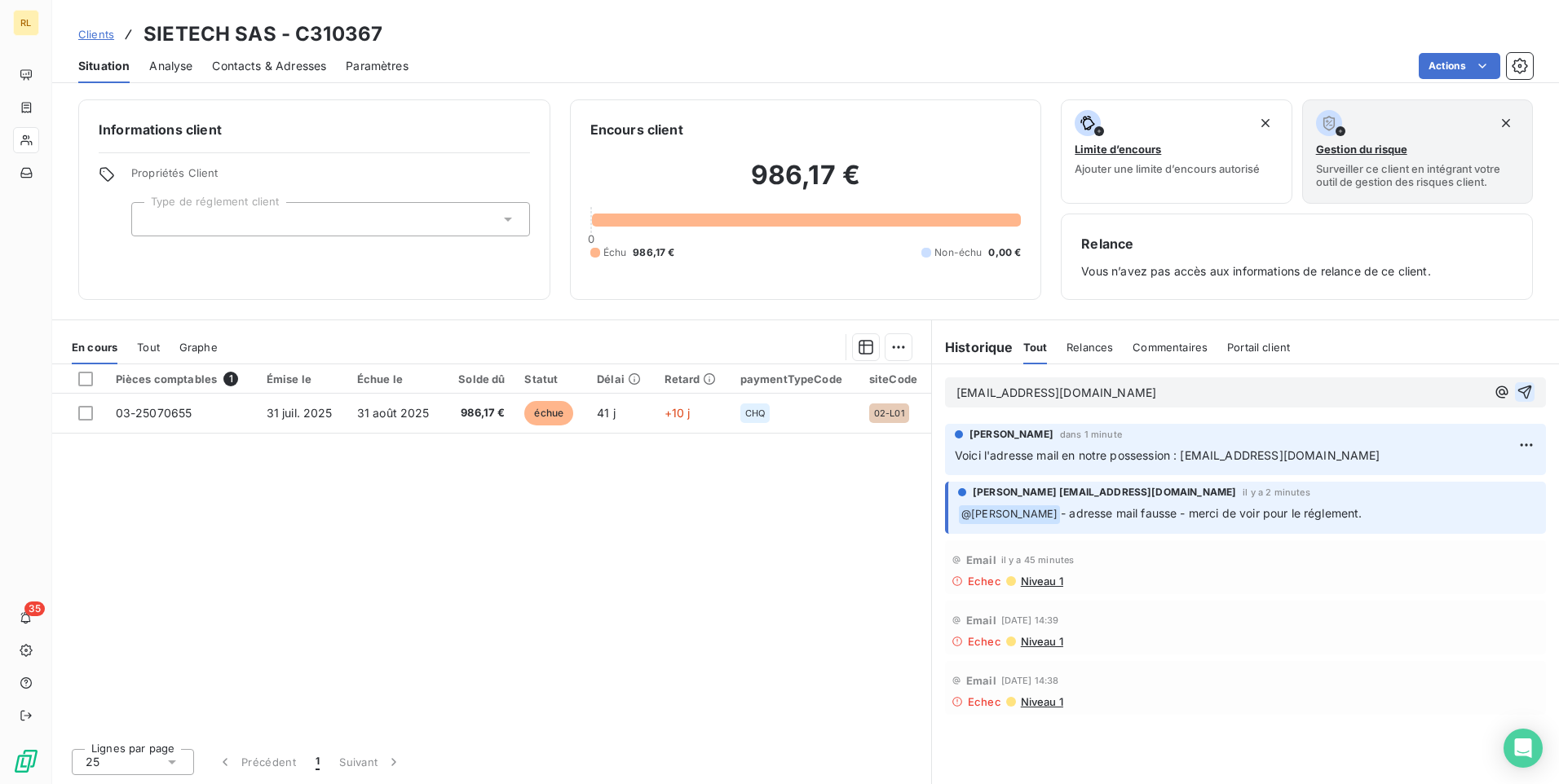
click at [958, 392] on span "sietech@sietech.fr" at bounding box center [1056, 392] width 200 height 14
click at [1070, 387] on p "sietech@sietech.fr" at bounding box center [1221, 393] width 529 height 19
click at [1209, 392] on span "sietech@sietech.fr bon de commande numéro 2505330- 18" at bounding box center [1168, 392] width 424 height 14
click at [1266, 391] on p "sietech@sietech.fr bon de commande n° 2505330- 18" at bounding box center [1221, 393] width 529 height 19
click at [955, 389] on div "sietech@sietech.fr bon de commande n° 2505330- 18" at bounding box center [1245, 392] width 601 height 30
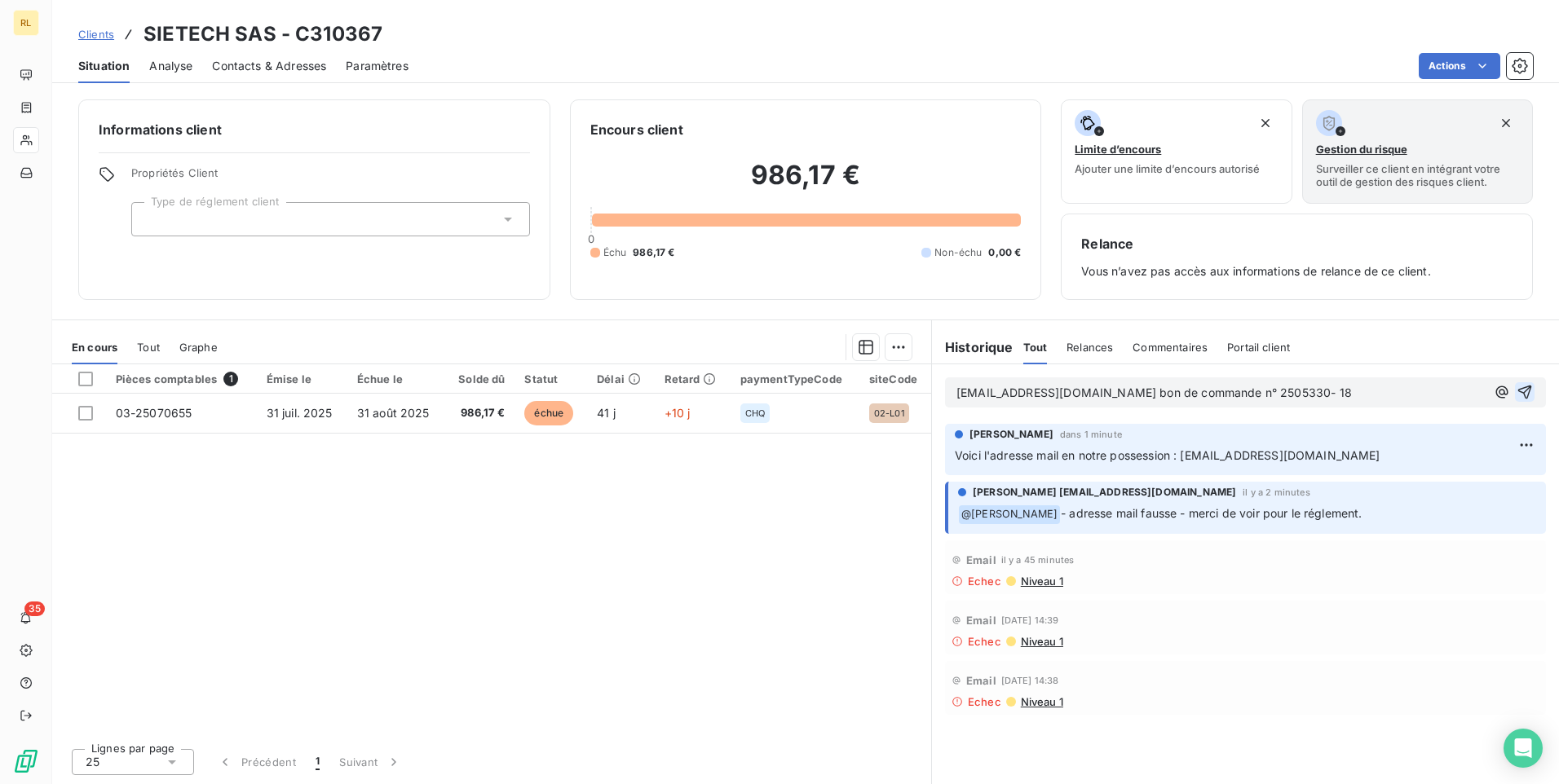
click at [958, 393] on span "sietech@sietech.fr bon de commande n° 2505330- 18" at bounding box center [1154, 392] width 395 height 14
drag, startPoint x: 1156, startPoint y: 393, endPoint x: 1160, endPoint y: 408, distance: 15.5
click at [1158, 396] on span "et l'adresse mail sietech@sietech.fr bon de commande n° 2505330- 18" at bounding box center [1200, 392] width 487 height 14
click at [1529, 389] on icon "button" at bounding box center [1525, 392] width 14 height 14
